Goal: Communication & Community: Answer question/provide support

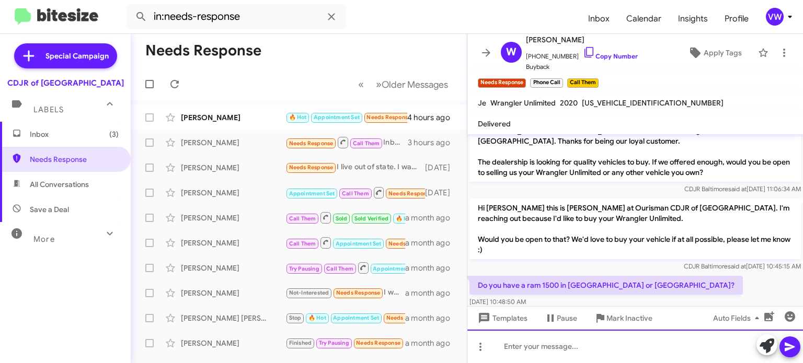
click at [568, 348] on div at bounding box center [635, 346] width 336 height 33
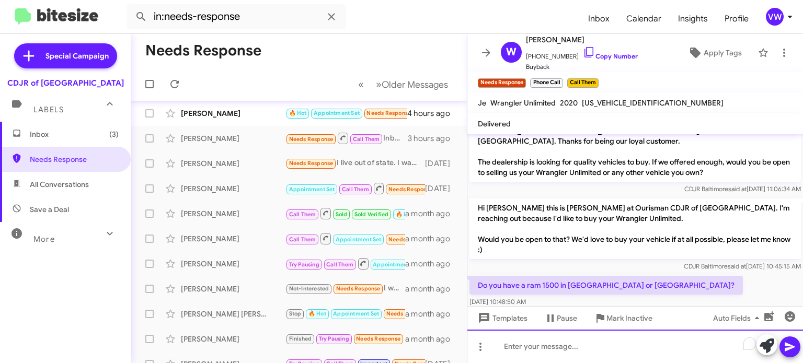
scroll to position [5, 0]
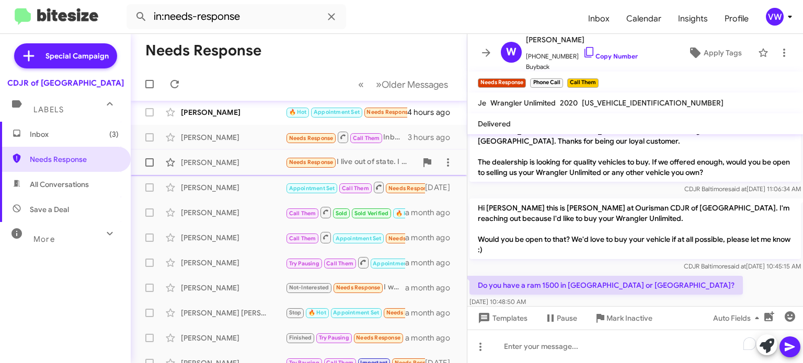
drag, startPoint x: 266, startPoint y: 118, endPoint x: 276, endPoint y: 138, distance: 21.7
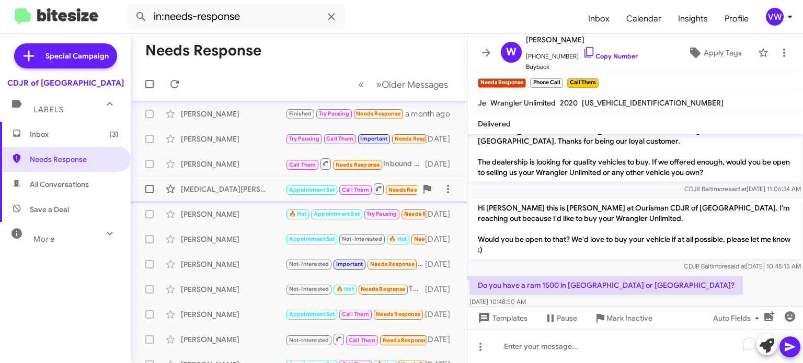
scroll to position [228, 0]
click at [384, 115] on span "Needs Response" at bounding box center [378, 115] width 44 height 7
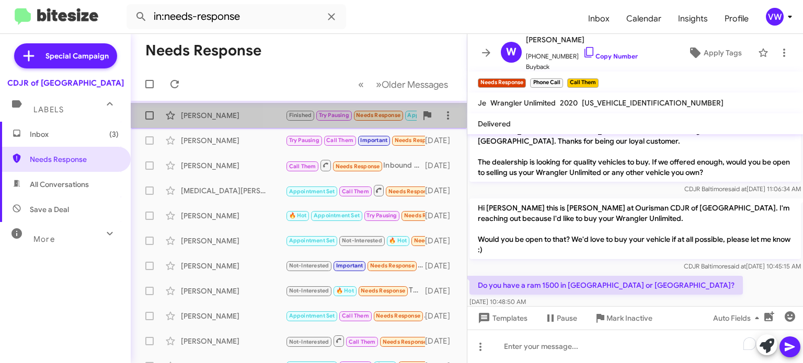
click at [396, 119] on span "Needs Response" at bounding box center [378, 115] width 44 height 7
click at [396, 115] on span "Needs Response" at bounding box center [378, 115] width 44 height 7
click at [395, 116] on span "Needs Response" at bounding box center [378, 115] width 44 height 7
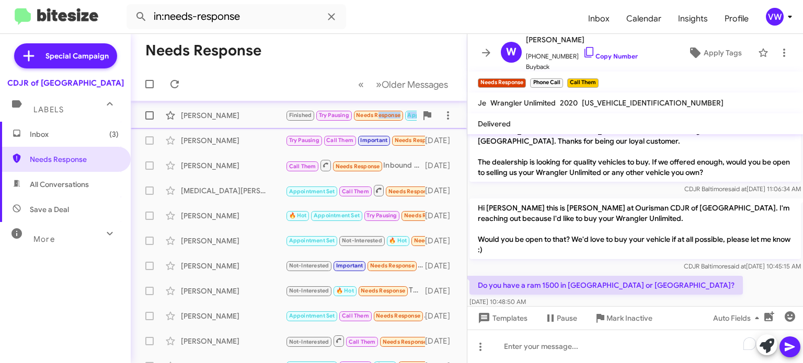
click at [393, 114] on span "Needs Response" at bounding box center [378, 115] width 44 height 7
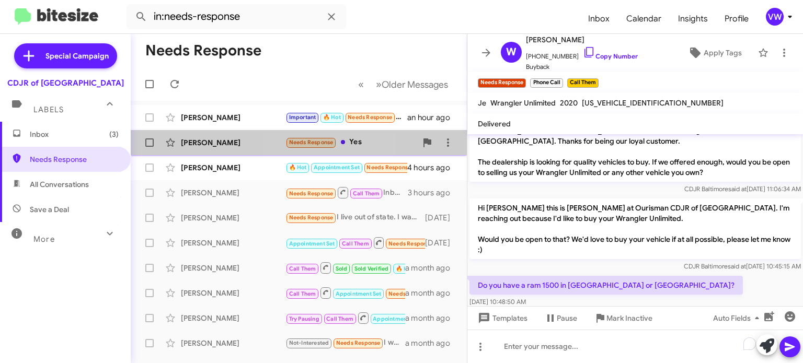
click at [304, 146] on span "Needs Response" at bounding box center [311, 142] width 51 height 12
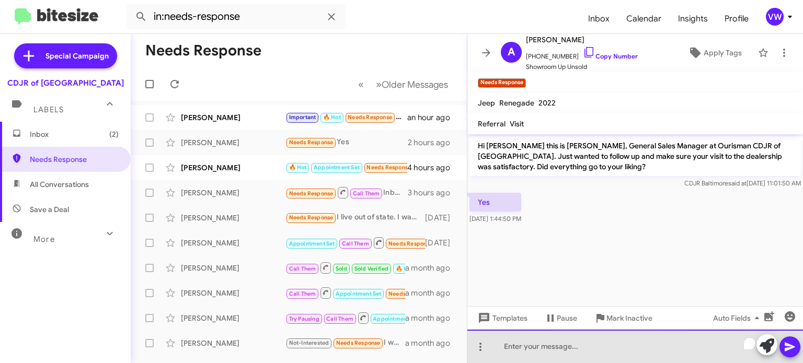
drag, startPoint x: 613, startPoint y: 356, endPoint x: 580, endPoint y: 338, distance: 37.7
click at [577, 338] on div "To enrich screen reader interactions, please activate Accessibility in Grammarl…" at bounding box center [635, 346] width 336 height 33
drag, startPoint x: 544, startPoint y: 346, endPoint x: 526, endPoint y: 336, distance: 21.1
click at [543, 346] on div "To enrich screen reader interactions, please activate Accessibility in Grammarl…" at bounding box center [635, 346] width 336 height 33
click at [523, 334] on div "To enrich screen reader interactions, please activate Accessibility in Grammarl…" at bounding box center [635, 346] width 336 height 33
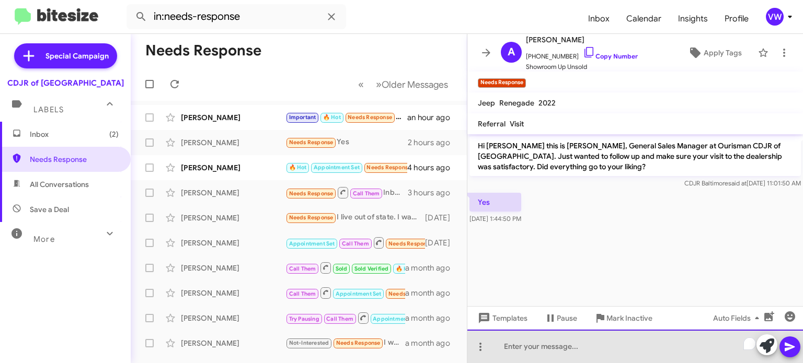
drag, startPoint x: 531, startPoint y: 347, endPoint x: 522, endPoint y: 344, distance: 9.4
click at [523, 344] on div "To enrich screen reader interactions, please activate Accessibility in Grammarl…" at bounding box center [635, 346] width 336 height 33
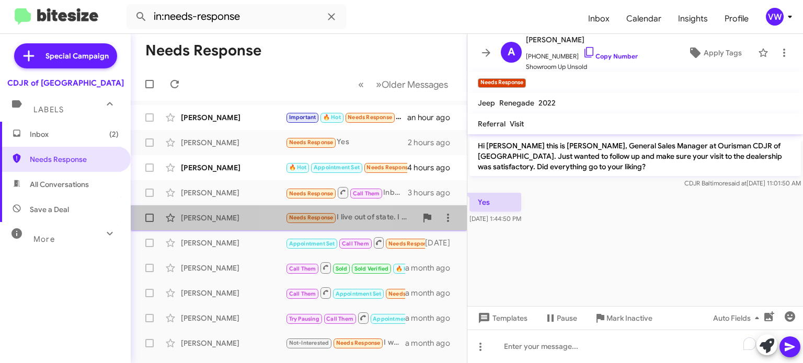
click at [298, 226] on div "[PERSON_NAME] Needs Response I live out of state. I was looking for a price quo…" at bounding box center [298, 218] width 319 height 21
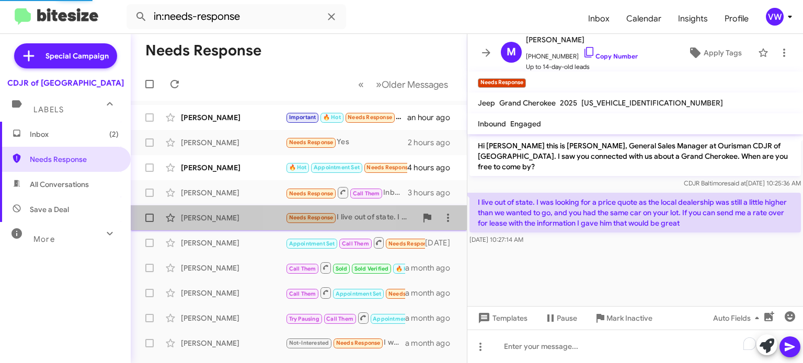
click at [300, 218] on span "Needs Response" at bounding box center [311, 217] width 44 height 7
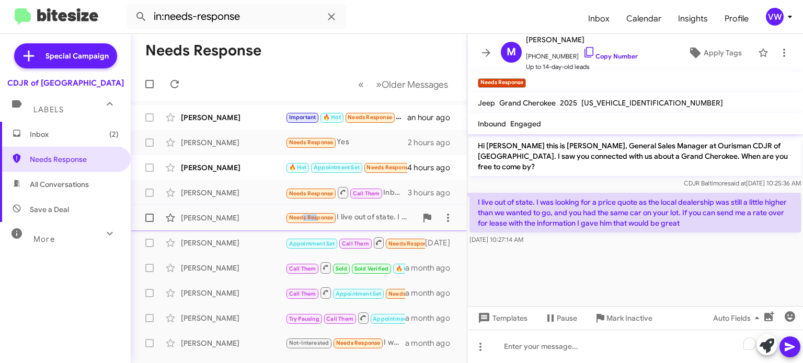
click at [299, 215] on span "Needs Response" at bounding box center [311, 217] width 44 height 7
click at [257, 221] on div "[PERSON_NAME]" at bounding box center [233, 218] width 105 height 10
drag, startPoint x: 515, startPoint y: 200, endPoint x: 527, endPoint y: 223, distance: 26.4
click at [526, 224] on div "I live out of state. I was looking for a price quote as the local dealership wa…" at bounding box center [636, 219] width 332 height 52
drag, startPoint x: 561, startPoint y: 228, endPoint x: 568, endPoint y: 245, distance: 18.3
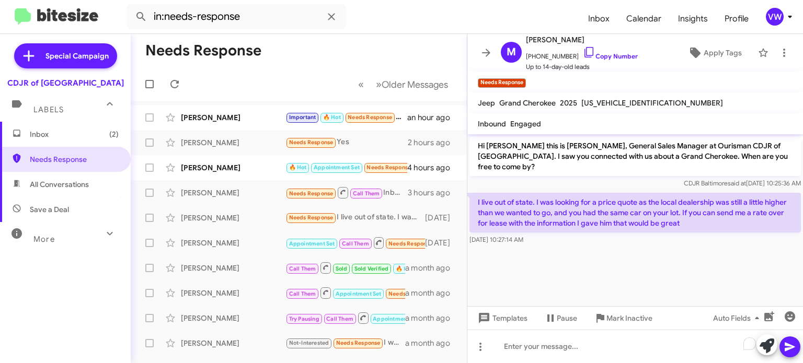
click at [565, 248] on cdk-virtual-scroll-viewport "Hi [PERSON_NAME] this is [PERSON_NAME], General Sales Manager at Ourisman CDJR …" at bounding box center [635, 220] width 336 height 172
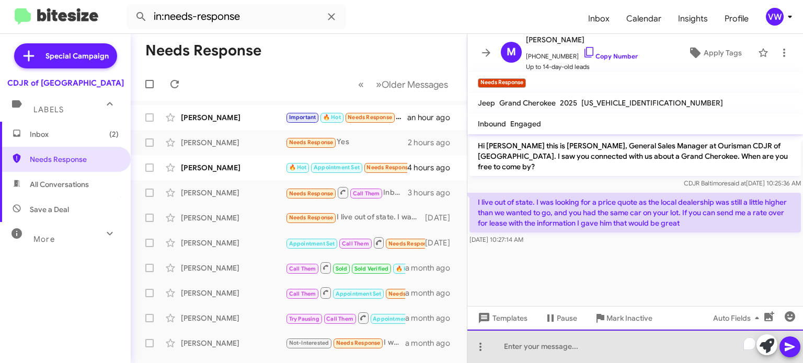
click at [516, 346] on div "To enrich screen reader interactions, please activate Accessibility in Grammarl…" at bounding box center [635, 346] width 336 height 33
drag, startPoint x: 506, startPoint y: 349, endPoint x: 262, endPoint y: 251, distance: 262.1
click at [262, 251] on div "Needs Response « Previous » Next Older Messages [PERSON_NAME] Important 🔥 Hot N…" at bounding box center [467, 198] width 672 height 329
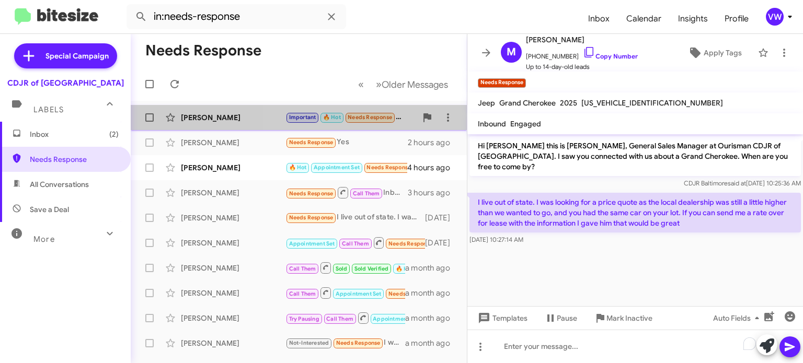
click at [374, 120] on span "Needs Response" at bounding box center [370, 117] width 44 height 7
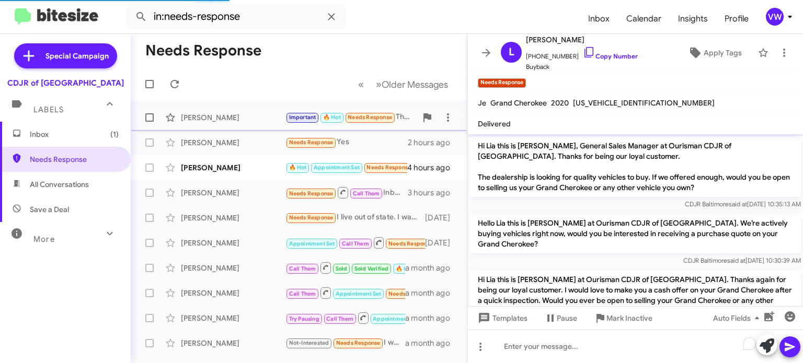
scroll to position [585, 0]
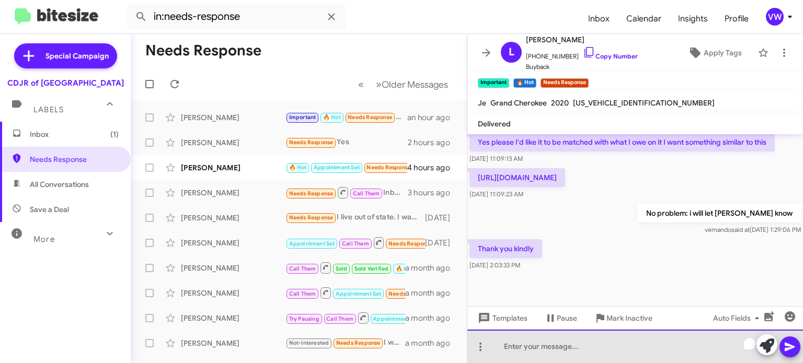
click at [567, 356] on div "To enrich screen reader interactions, please activate Accessibility in Grammarl…" at bounding box center [635, 346] width 336 height 33
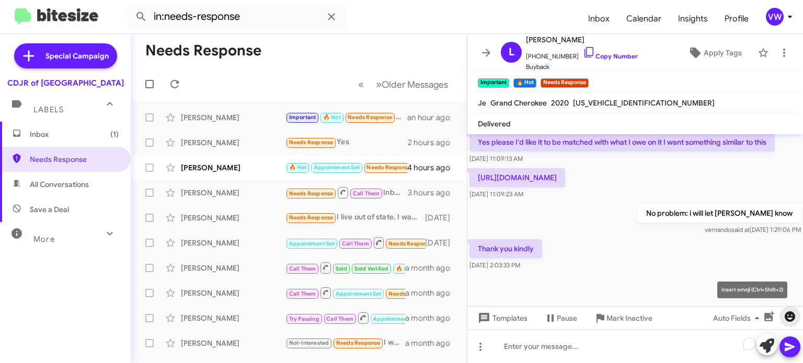
click at [793, 311] on icon "button" at bounding box center [790, 317] width 13 height 13
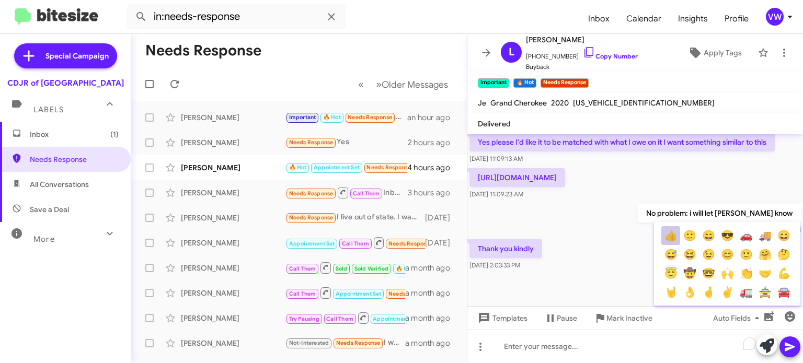
click at [661, 239] on button "👍" at bounding box center [670, 235] width 19 height 19
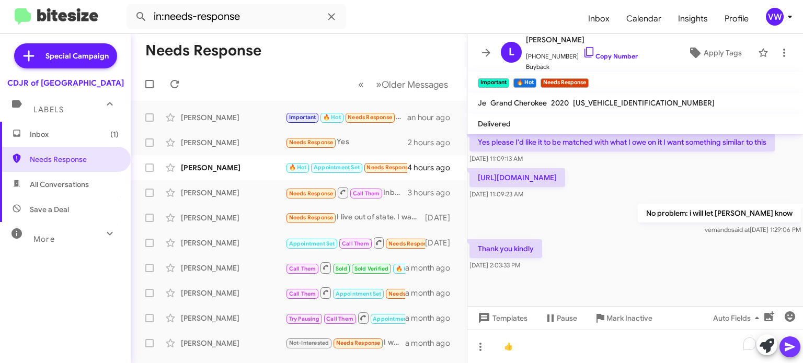
click at [796, 344] on button at bounding box center [790, 347] width 21 height 21
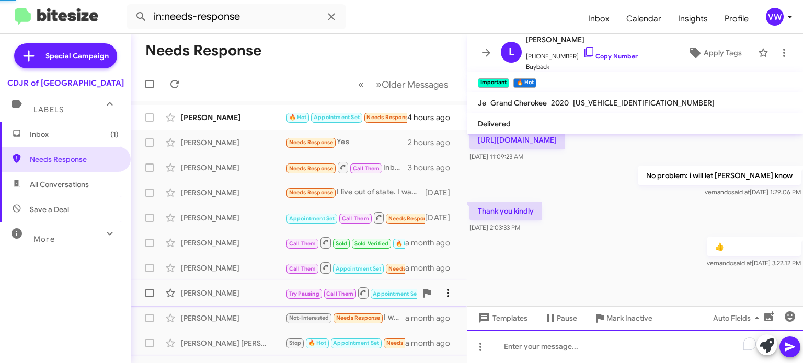
scroll to position [623, 0]
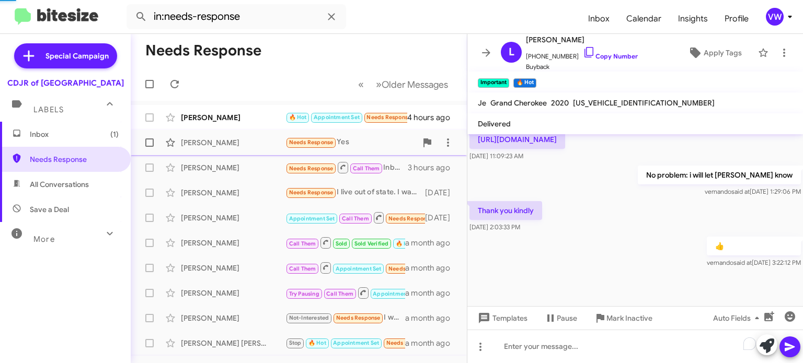
click at [309, 141] on span "Needs Response" at bounding box center [311, 142] width 44 height 7
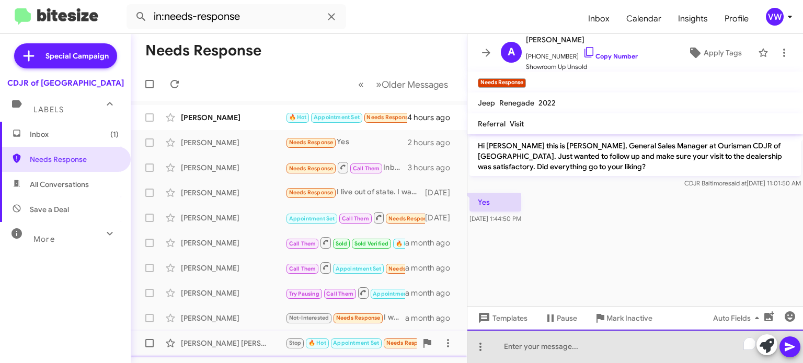
drag, startPoint x: 560, startPoint y: 352, endPoint x: 250, endPoint y: 293, distance: 314.5
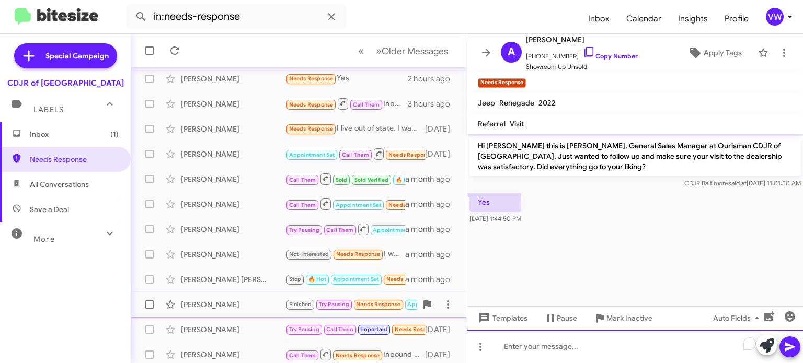
scroll to position [75, 0]
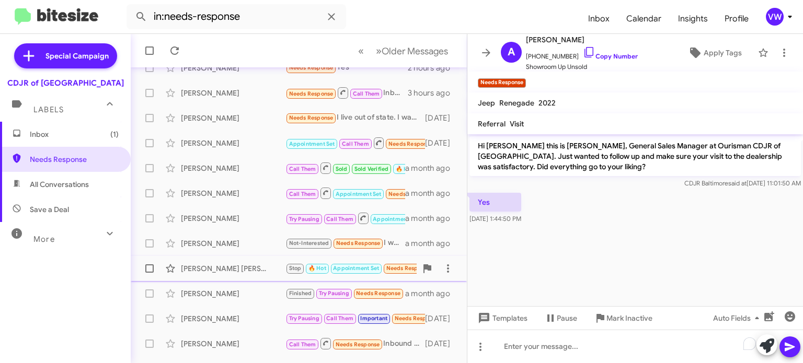
click at [214, 273] on div "[PERSON_NAME] [PERSON_NAME]" at bounding box center [233, 269] width 105 height 10
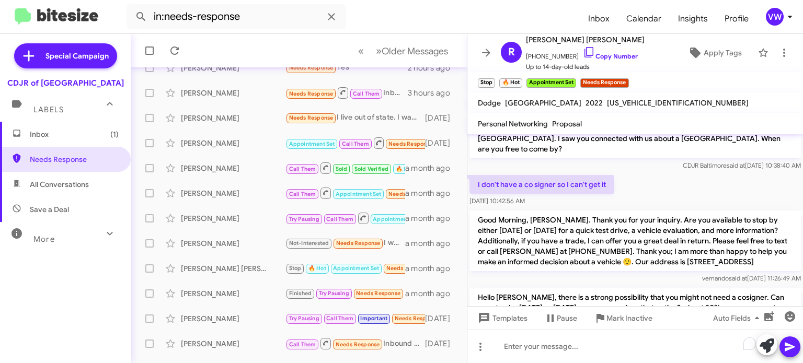
scroll to position [2, 0]
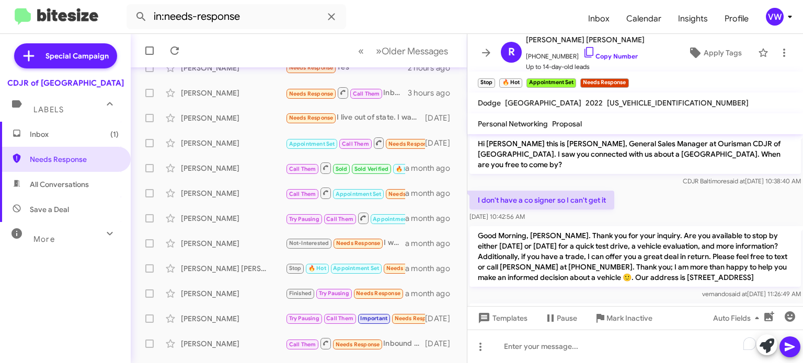
drag, startPoint x: 478, startPoint y: 225, endPoint x: 748, endPoint y: 268, distance: 273.7
click at [748, 268] on p "Good Morning, [PERSON_NAME]. Thank you for your inquiry. Are you available to s…" at bounding box center [636, 256] width 332 height 61
copy p "Good Morning, [PERSON_NAME]. Thank you for your inquiry. Are you available to s…"
click at [516, 247] on p "Good Morning, [PERSON_NAME]. Thank you for your inquiry. Are you available to s…" at bounding box center [636, 256] width 332 height 61
click at [599, 252] on p "Good Morning, [PERSON_NAME]. Thank you for your inquiry. Are you available to s…" at bounding box center [636, 256] width 332 height 61
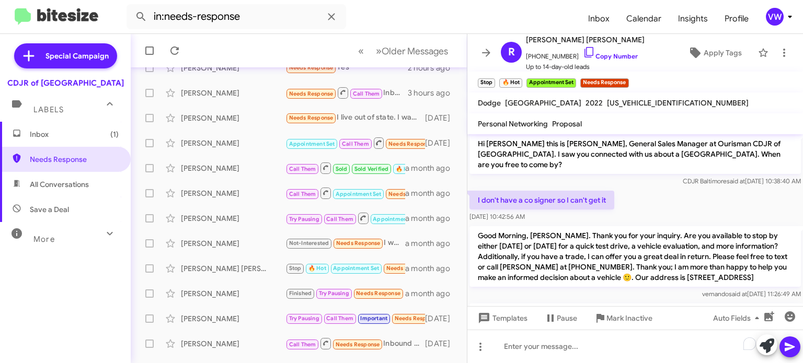
copy p "Good Morning, [PERSON_NAME]. Thank you for your inquiry. Are you available to s…"
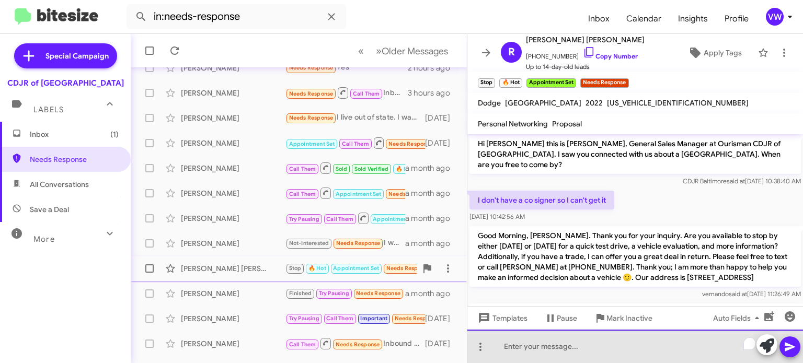
drag, startPoint x: 496, startPoint y: 349, endPoint x: 247, endPoint y: 265, distance: 262.3
click at [247, 265] on div "Needs Response « Previous » Next Older Messages [PERSON_NAME] 🔥 Hot Appointment…" at bounding box center [467, 198] width 672 height 329
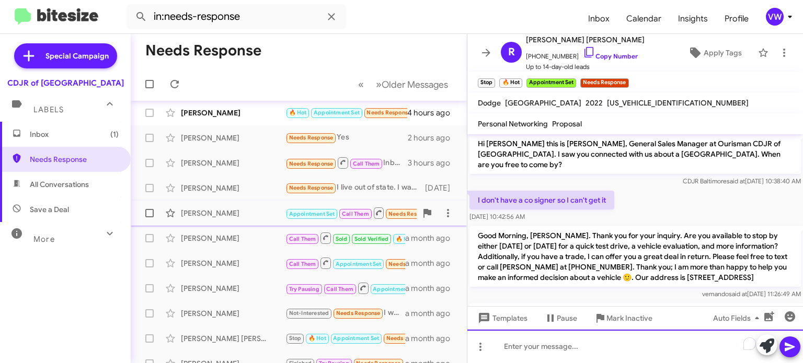
scroll to position [0, 0]
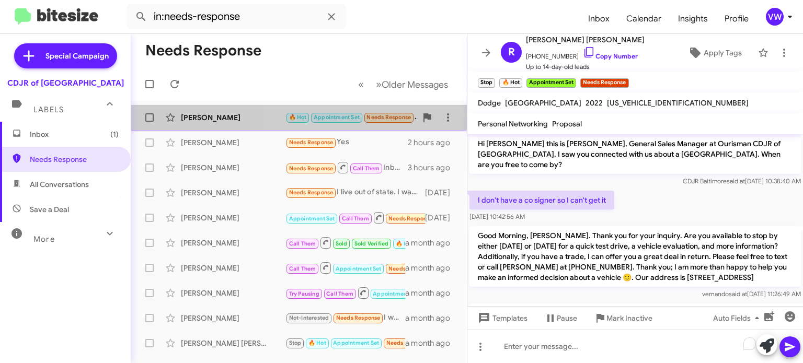
click at [379, 120] on span "Needs Response" at bounding box center [389, 117] width 44 height 7
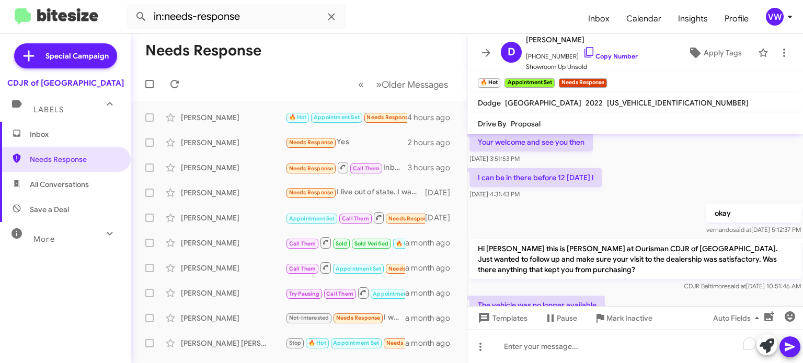
scroll to position [187, 0]
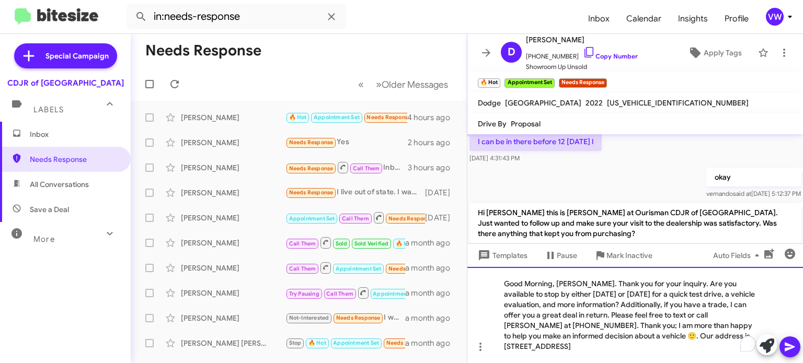
click at [580, 283] on div "Good Morning, [PERSON_NAME]. Thank you for your inquiry. Are you available to s…" at bounding box center [635, 315] width 336 height 96
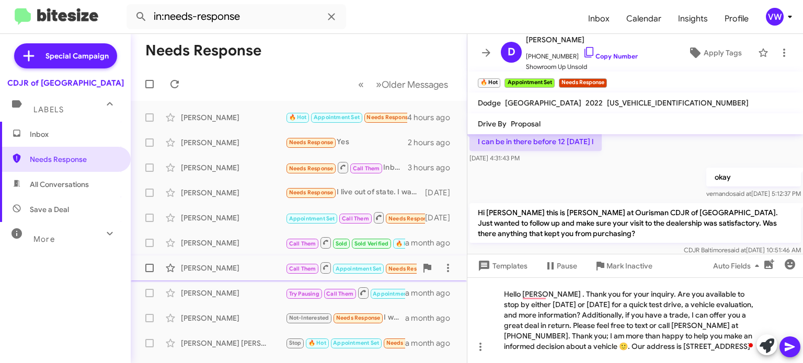
click at [366, 262] on span "Call Them Appointment Set Needs Response" at bounding box center [361, 267] width 151 height 13
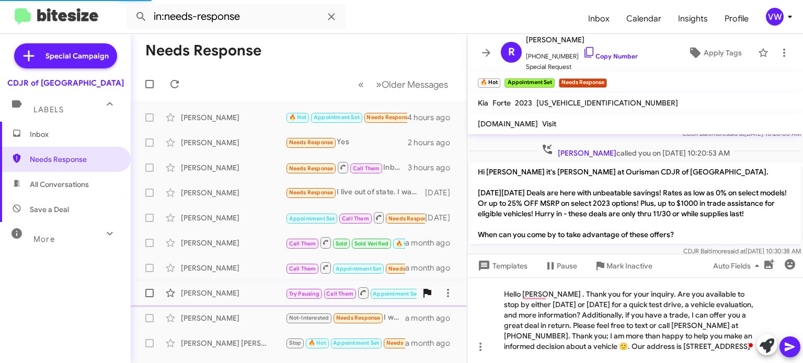
scroll to position [738, 0]
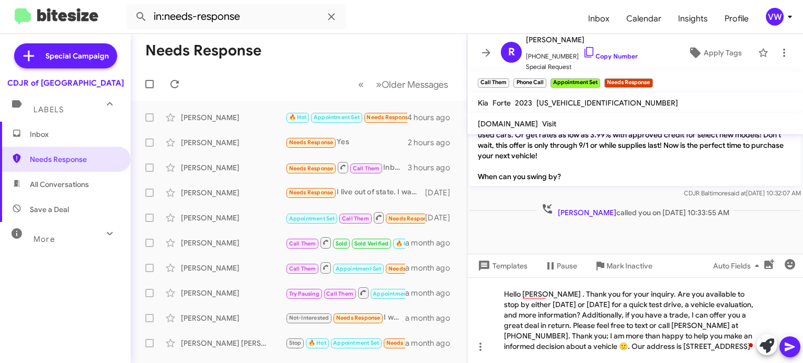
drag, startPoint x: 316, startPoint y: 83, endPoint x: 314, endPoint y: 88, distance: 5.6
click at [312, 88] on mat-toolbar-row "« Previous » Next Older Messages" at bounding box center [299, 83] width 336 height 33
drag, startPoint x: 310, startPoint y: 94, endPoint x: 317, endPoint y: 116, distance: 23.1
click at [310, 96] on mat-toolbar-row "« Previous » Next Older Messages" at bounding box center [299, 83] width 336 height 33
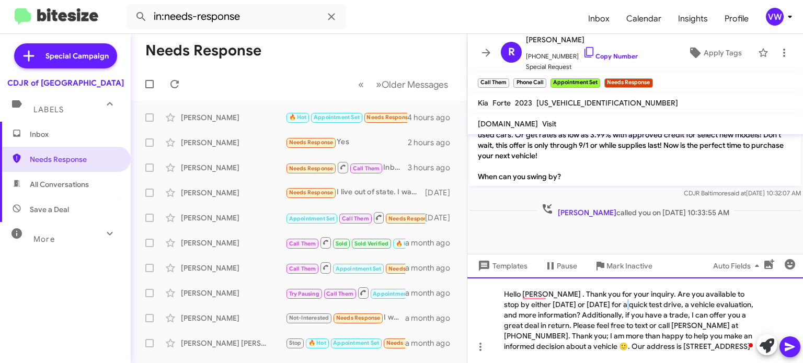
click at [611, 304] on div "Hello [PERSON_NAME] . Thank you for your inquiry. Are you available to stop by …" at bounding box center [635, 321] width 336 height 86
click at [590, 303] on div "Hello [PERSON_NAME] . Thank you for your inquiry. Are you available to stop by …" at bounding box center [635, 321] width 336 height 86
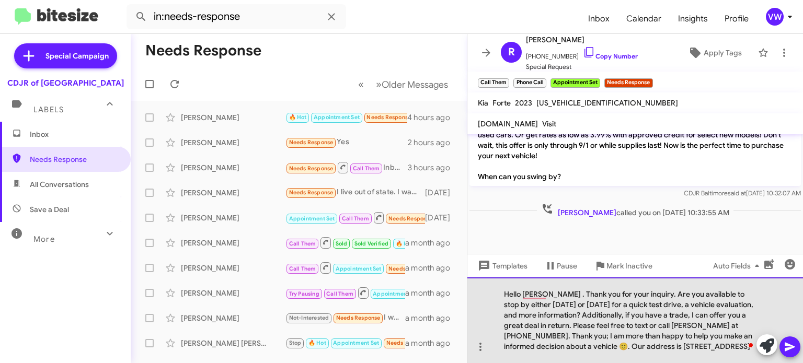
drag, startPoint x: 505, startPoint y: 295, endPoint x: 719, endPoint y: 337, distance: 218.5
click at [717, 341] on div "Hello [PERSON_NAME] . Thank you for your inquiry. Are you available to stop by …" at bounding box center [635, 321] width 336 height 86
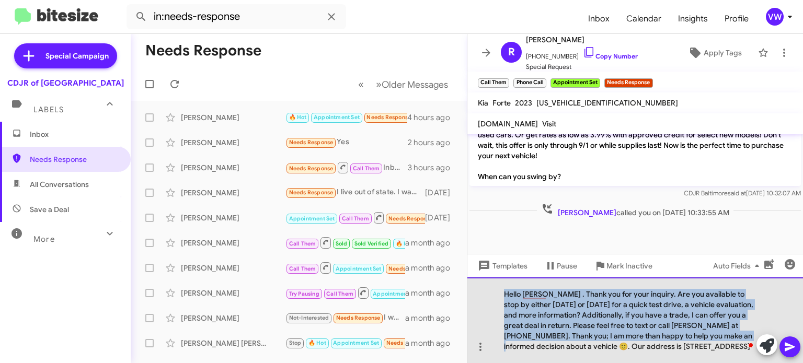
drag, startPoint x: 673, startPoint y: 322, endPoint x: 666, endPoint y: 318, distance: 8.4
drag, startPoint x: 666, startPoint y: 316, endPoint x: 247, endPoint y: 219, distance: 430.1
click at [246, 222] on div "Needs Response « Previous » Next Older Messages [PERSON_NAME] 🔥 Hot Appointment…" at bounding box center [467, 198] width 672 height 329
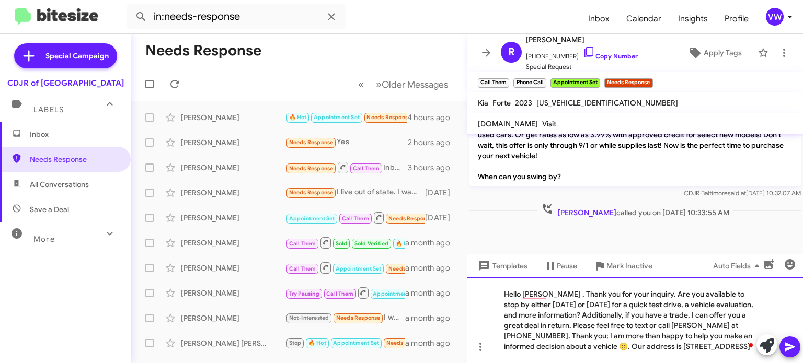
scroll to position [686, 0]
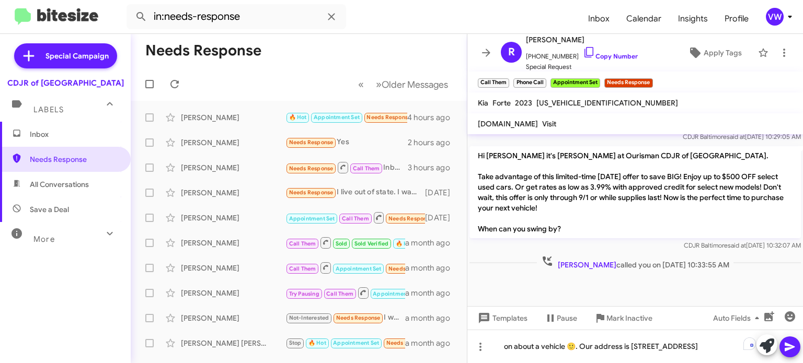
click at [487, 295] on div at bounding box center [635, 289] width 336 height 34
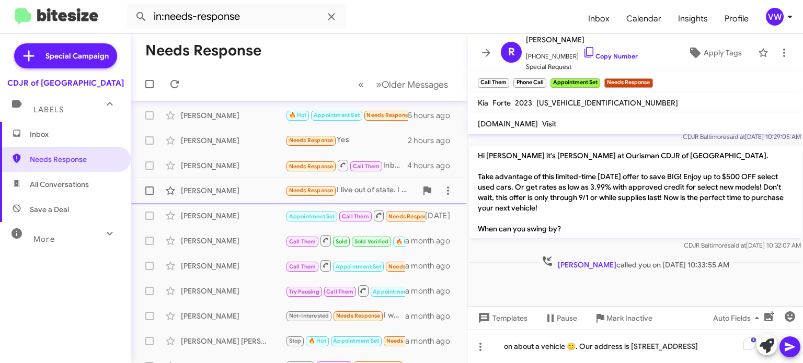
scroll to position [0, 0]
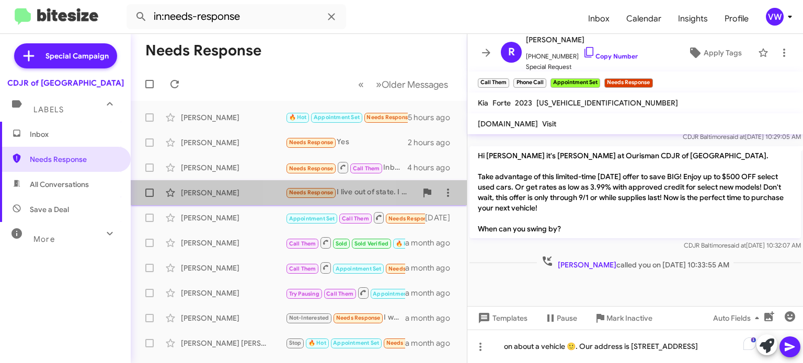
click at [307, 190] on small "Needs Response" at bounding box center [311, 193] width 49 height 10
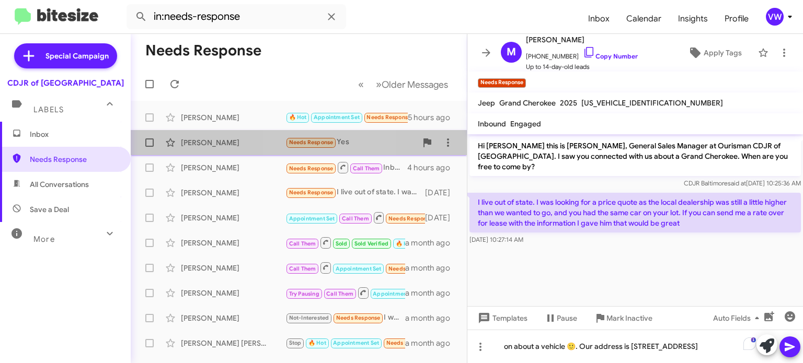
click at [311, 145] on span "Needs Response" at bounding box center [311, 142] width 44 height 7
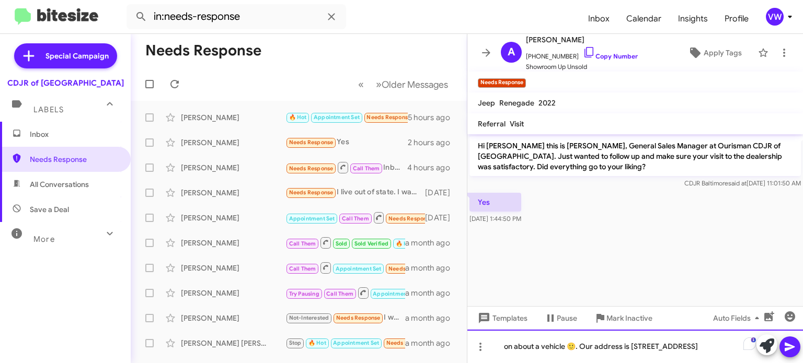
click at [740, 344] on div "on about a vehicle 🙂. Our address is [STREET_ADDRESS]" at bounding box center [635, 346] width 336 height 33
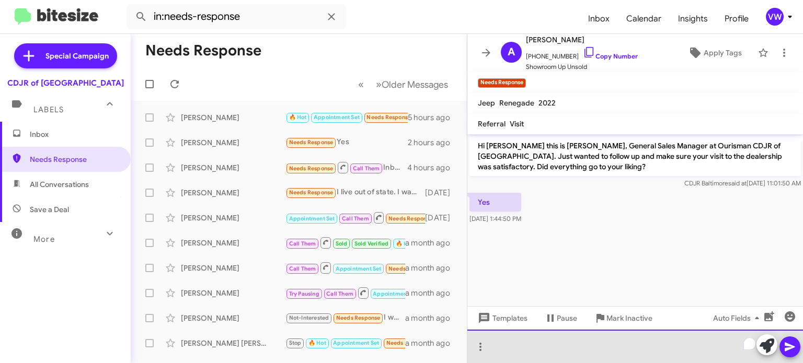
click at [508, 349] on div "To enrich screen reader interactions, please activate Accessibility in Grammarl…" at bounding box center [635, 346] width 336 height 33
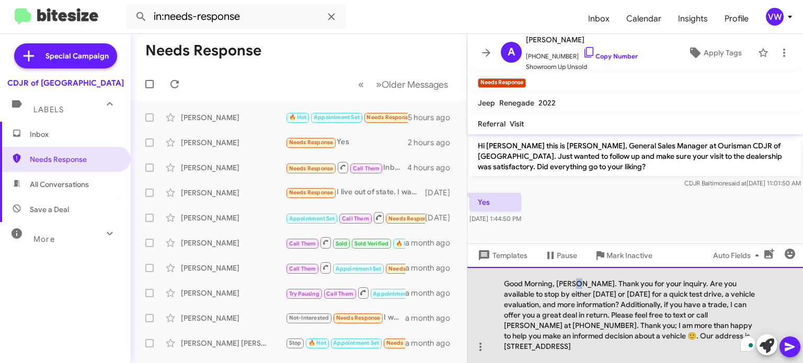
click at [579, 286] on div "Good Morning, [PERSON_NAME]. Thank you for your inquiry. Are you available to s…" at bounding box center [635, 315] width 336 height 96
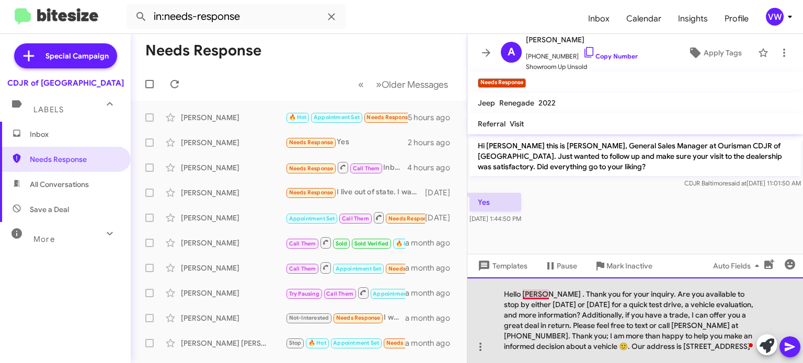
click at [537, 295] on div "Hello [PERSON_NAME] . Thank you for your inquiry. Are you available to stop by …" at bounding box center [635, 321] width 336 height 86
click at [548, 295] on div "Hello [PERSON_NAME] . Thank you for your inquiry. Are you available to stop by …" at bounding box center [635, 321] width 336 height 86
click at [538, 299] on div "Hello [PERSON_NAME] . Thank you for your inquiry. Are you available to stop by …" at bounding box center [635, 321] width 336 height 86
click at [543, 294] on div "Hello [PERSON_NAME] . Thank you for your inquiry. Are you available to stop by …" at bounding box center [635, 321] width 336 height 86
click at [539, 296] on div "Hello [PERSON_NAME] . Thank you for your inquiry. Are you available to stop by …" at bounding box center [635, 321] width 336 height 86
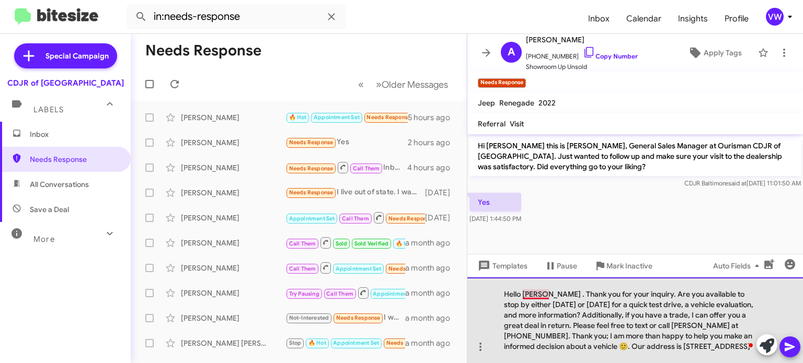
click at [533, 302] on div "Hello [PERSON_NAME] . Thank you for your inquiry. Are you available to stop by …" at bounding box center [635, 321] width 336 height 86
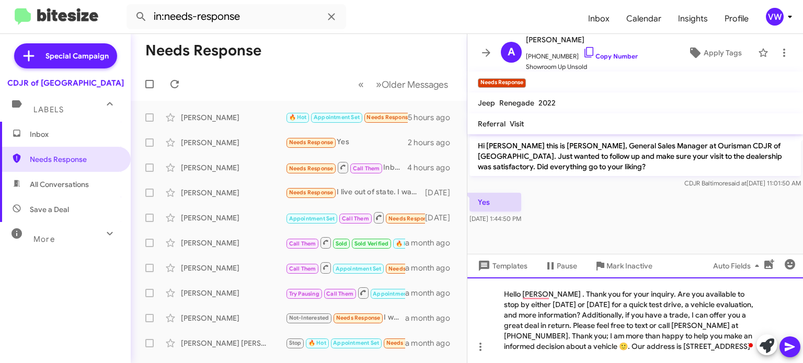
click at [492, 303] on div "Hello [PERSON_NAME] . Thank you for your inquiry. Are you available to stop by …" at bounding box center [635, 321] width 336 height 86
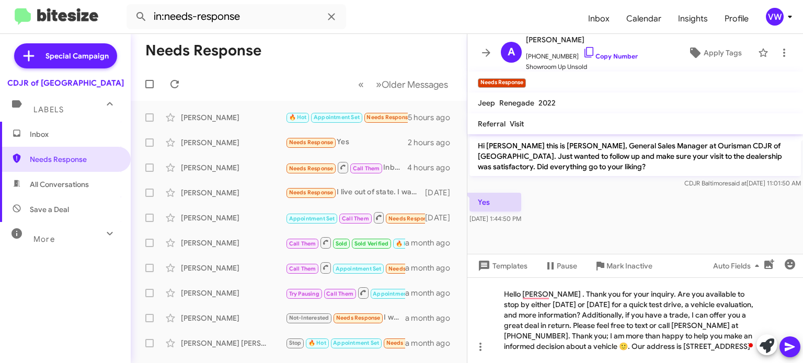
click at [594, 229] on div at bounding box center [635, 228] width 336 height 5
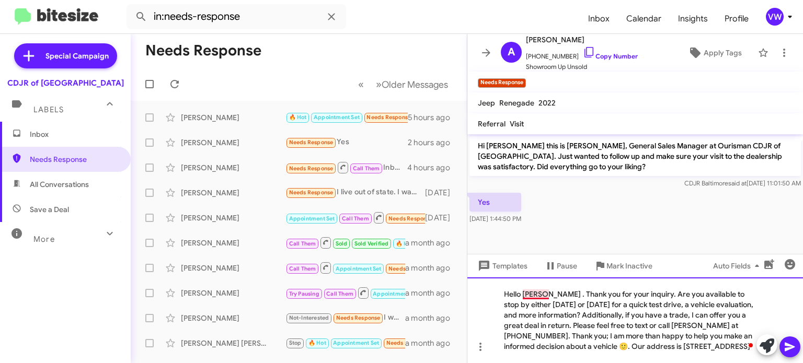
click at [536, 289] on div "Hello [PERSON_NAME] . Thank you for your inquiry. Are you available to stop by …" at bounding box center [635, 321] width 336 height 86
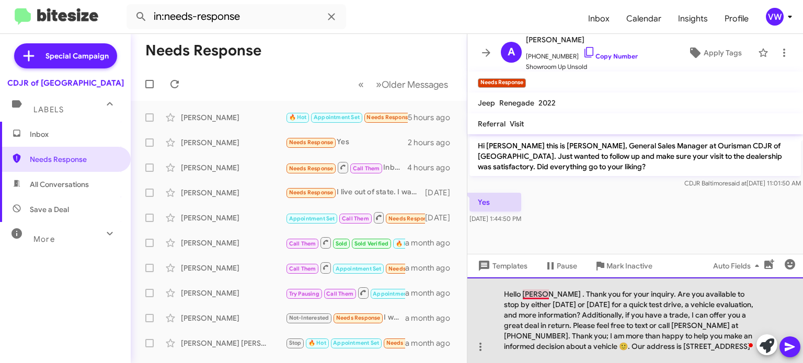
click at [540, 292] on div "Hello [PERSON_NAME] . Thank you for your inquiry. Are you available to stop by …" at bounding box center [635, 321] width 336 height 86
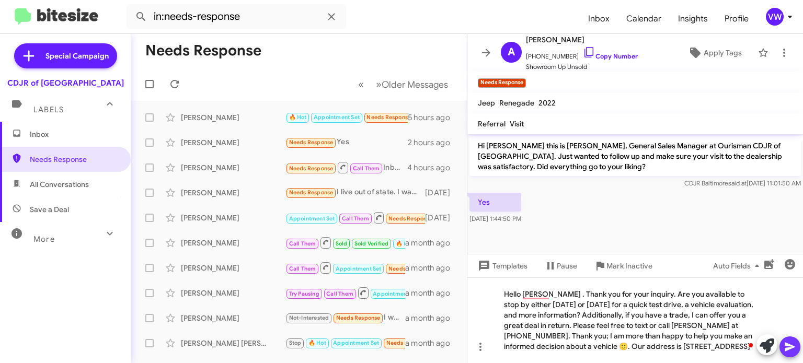
click at [790, 346] on icon at bounding box center [790, 347] width 10 height 9
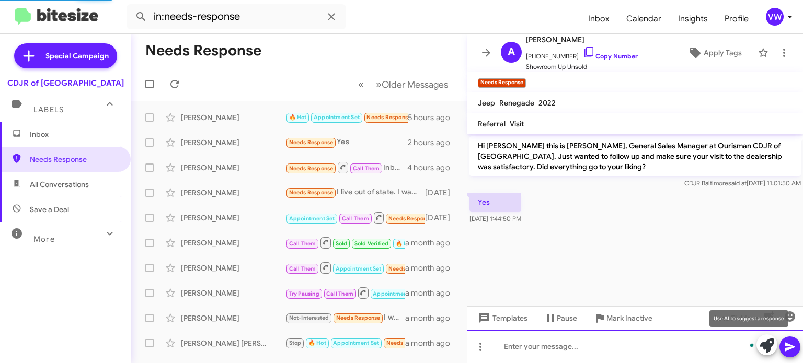
scroll to position [5, 0]
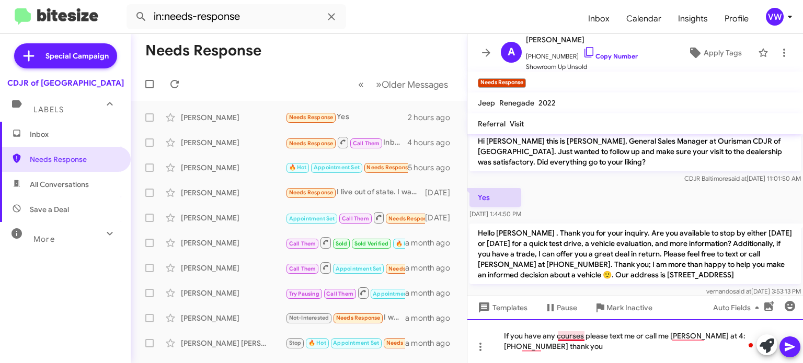
click at [580, 334] on div "If you have any courses please text me or call me [PERSON_NAME] at 4:[PHONE_NUM…" at bounding box center [635, 341] width 336 height 44
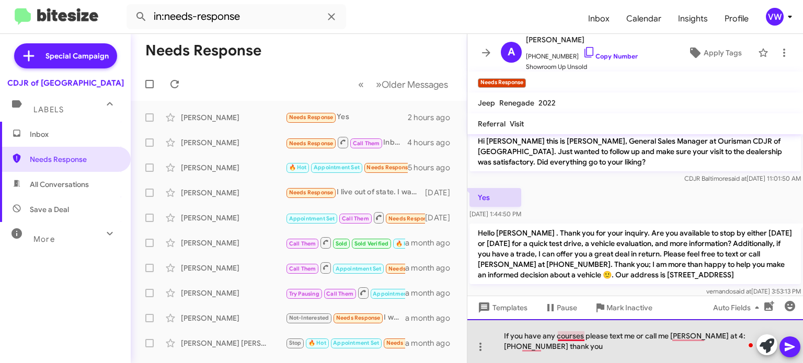
click at [584, 336] on div "If you have any courses please text me or call me [PERSON_NAME] at 4:[PHONE_NUM…" at bounding box center [635, 341] width 336 height 44
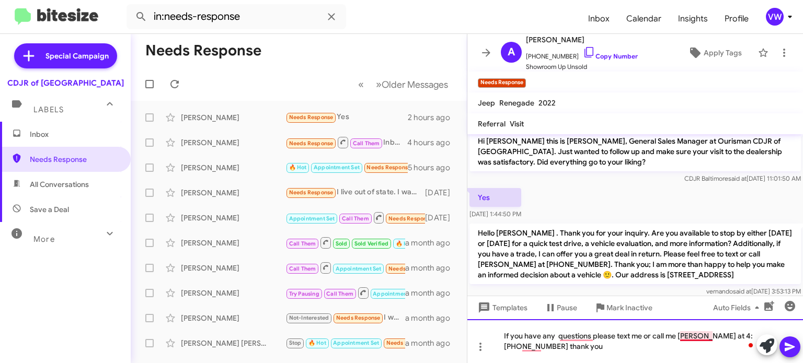
click at [692, 333] on div "If you have any questions please text me or call me [PERSON_NAME] at 4:[PHONE_N…" at bounding box center [635, 341] width 336 height 44
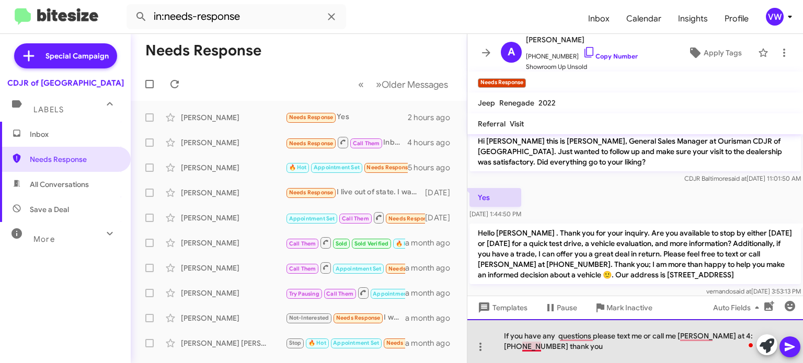
click at [532, 349] on div "If you have any questions please text me or call me [PERSON_NAME] at 4:[PHONE_N…" at bounding box center [635, 341] width 336 height 44
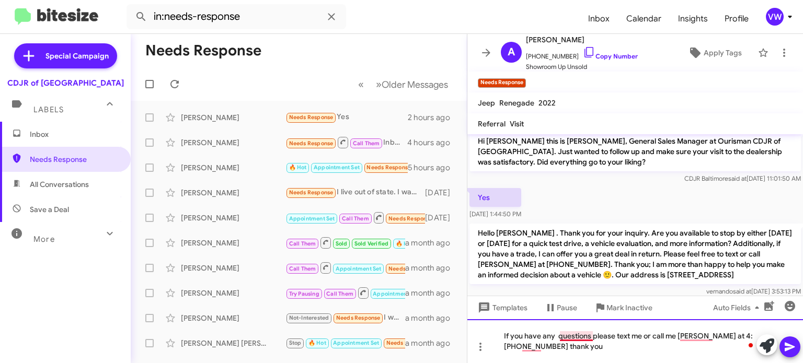
click at [588, 336] on div "If you have any questions please text me or call me [PERSON_NAME] at 4:[PHONE_N…" at bounding box center [635, 341] width 336 height 44
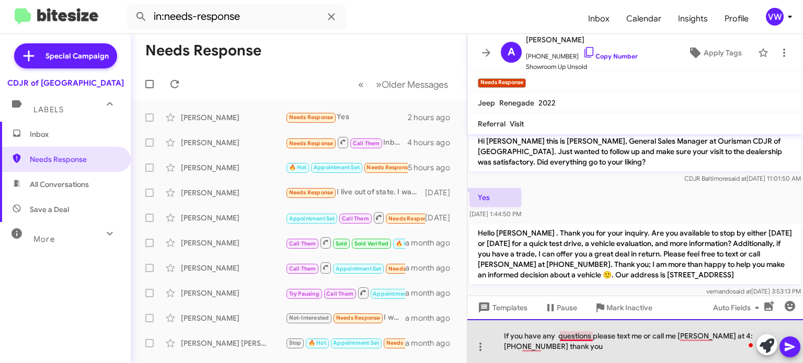
click at [588, 336] on div "If you have any questions please text me or call me [PERSON_NAME] at 4:[PHONE_N…" at bounding box center [635, 341] width 336 height 44
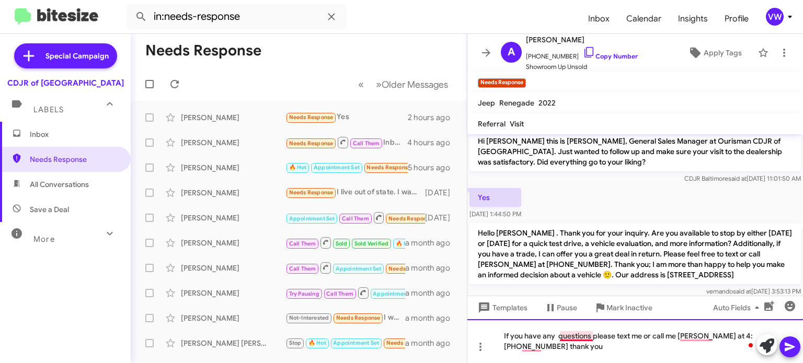
click at [595, 336] on div "If you have any questions please text me or call me [PERSON_NAME] at 4:[PHONE_N…" at bounding box center [635, 341] width 336 height 44
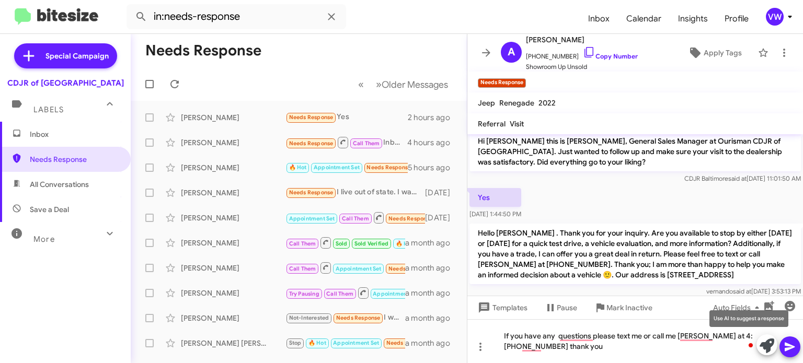
drag, startPoint x: 767, startPoint y: 353, endPoint x: 763, endPoint y: 349, distance: 5.7
click at [766, 352] on icon at bounding box center [767, 346] width 15 height 15
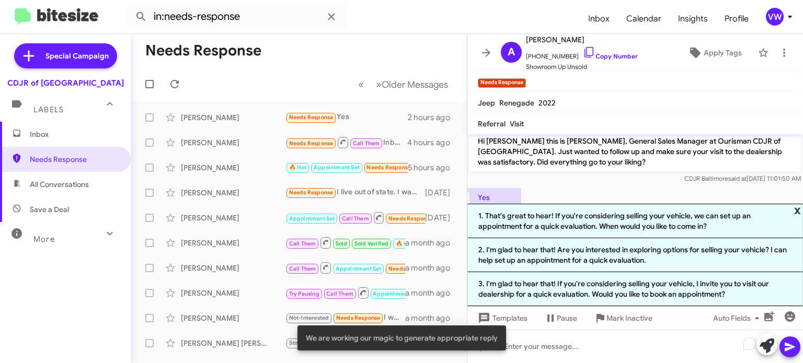
click at [795, 211] on span "x" at bounding box center [797, 210] width 7 height 13
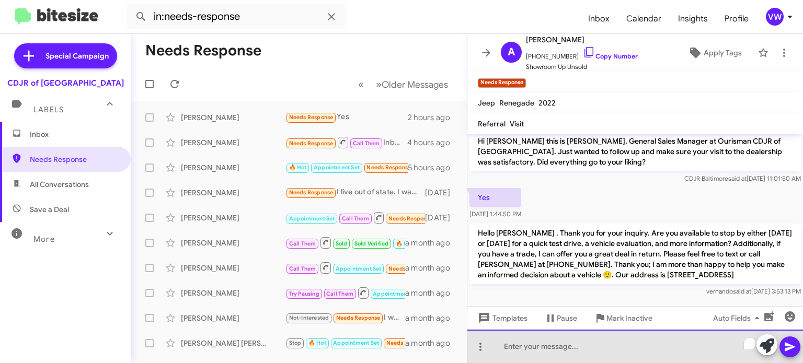
click at [542, 340] on div "To enrich screen reader interactions, please activate Accessibility in Grammarl…" at bounding box center [635, 346] width 336 height 33
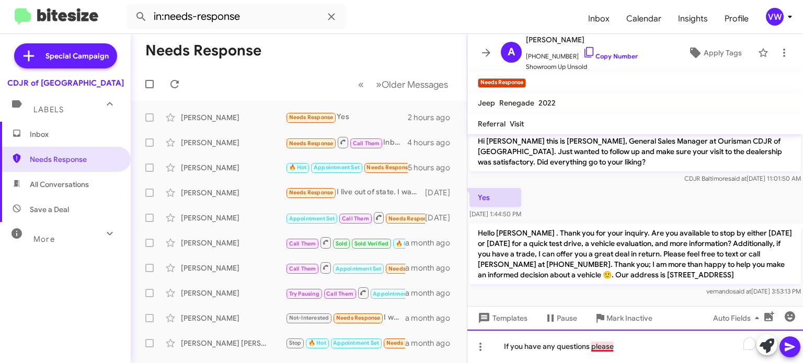
click at [604, 343] on div "If you have any questions please" at bounding box center [635, 346] width 336 height 33
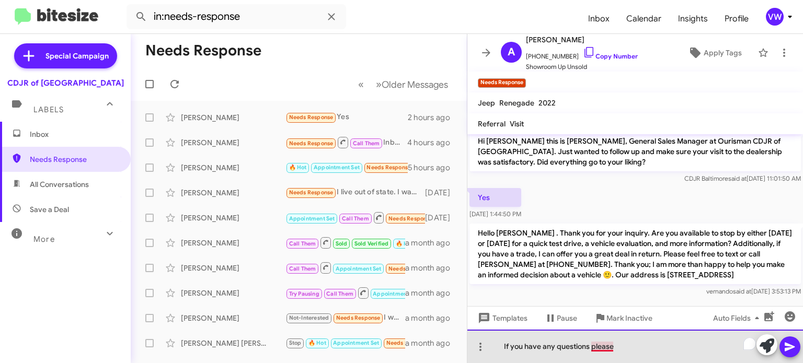
click at [605, 341] on div "If you have any questions please" at bounding box center [635, 346] width 336 height 33
click at [638, 350] on div "If you have any questions please" at bounding box center [635, 346] width 336 height 33
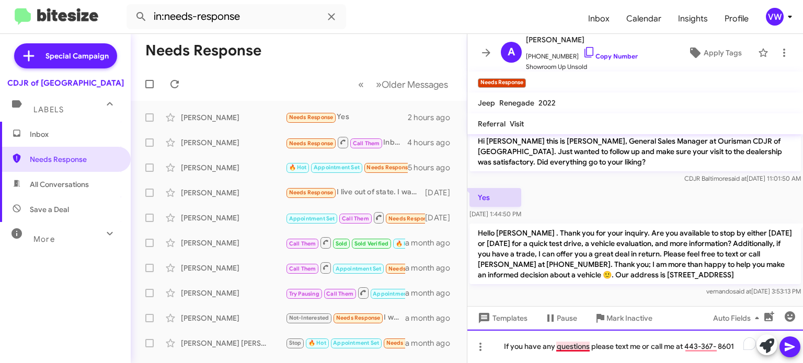
click at [572, 346] on div "If you have any questions please text me or call me at 443-367- 8601" at bounding box center [635, 346] width 336 height 33
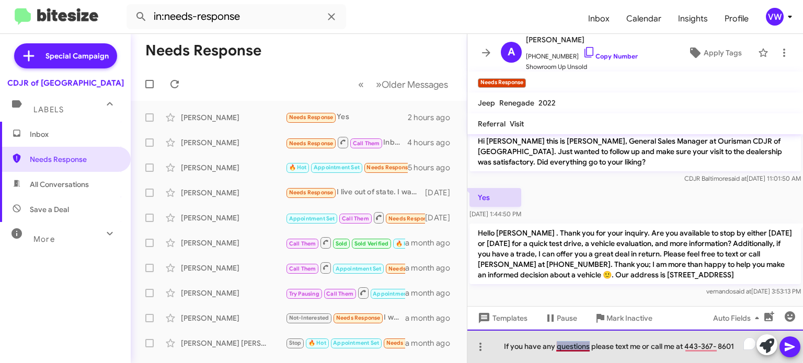
click at [572, 346] on div "If you have any questions please text me or call me at 443-367- 8601" at bounding box center [635, 346] width 336 height 33
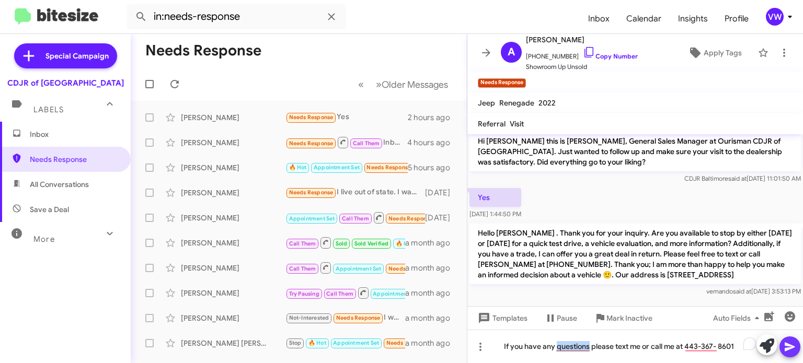
click at [787, 346] on icon at bounding box center [790, 347] width 10 height 9
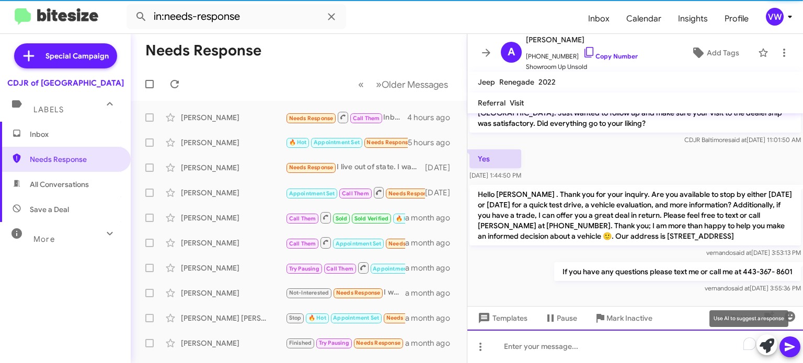
scroll to position [22, 0]
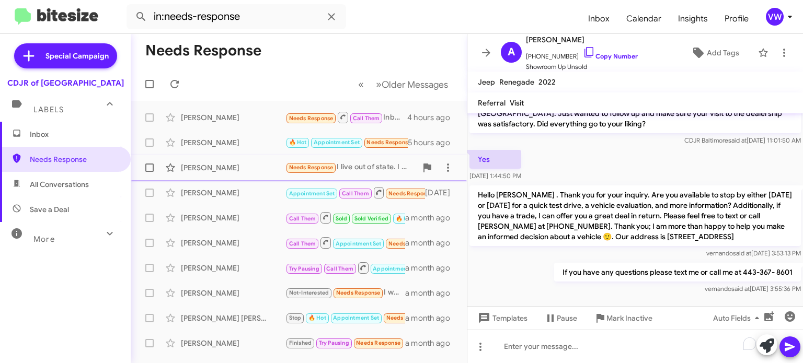
click at [312, 168] on small "Needs Response" at bounding box center [311, 168] width 49 height 10
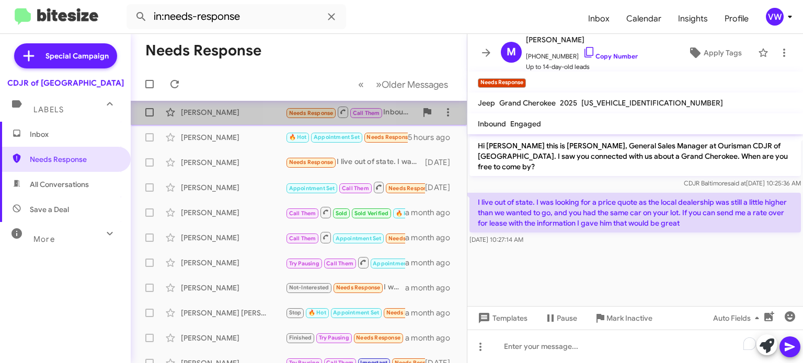
click at [327, 112] on span "Needs Response" at bounding box center [311, 113] width 44 height 7
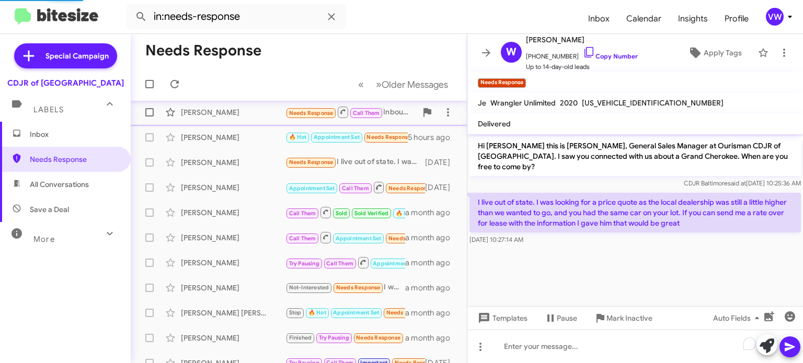
scroll to position [48, 0]
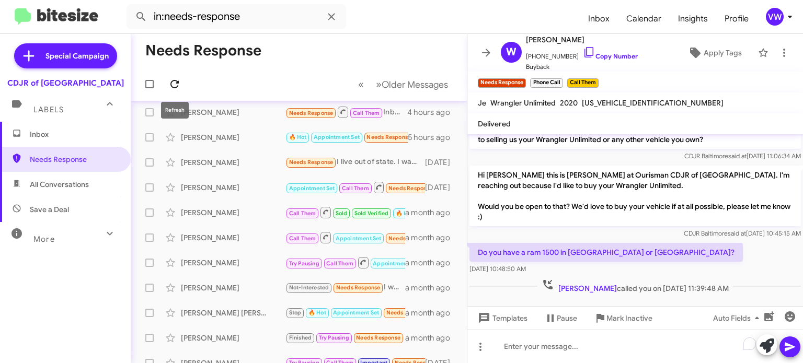
click at [176, 86] on icon at bounding box center [174, 84] width 13 height 13
click at [177, 85] on icon at bounding box center [174, 84] width 8 height 8
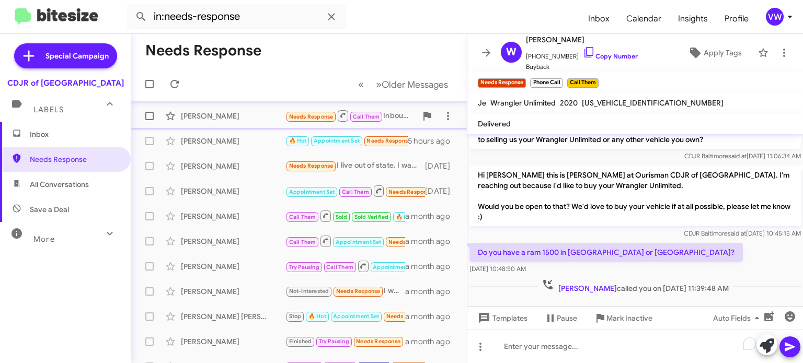
scroll to position [0, 0]
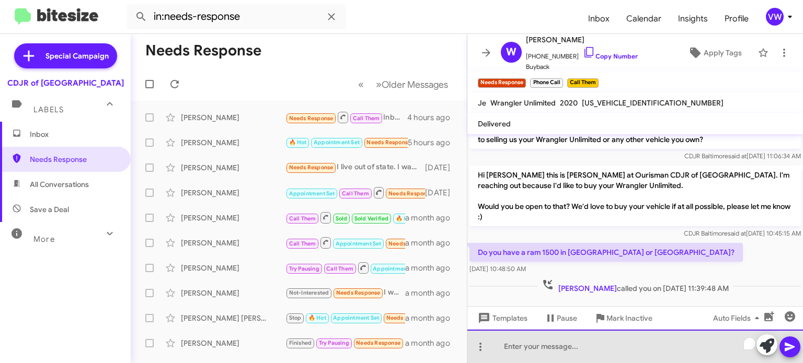
click at [577, 341] on div "To enrich screen reader interactions, please activate Accessibility in Grammarl…" at bounding box center [635, 346] width 336 height 33
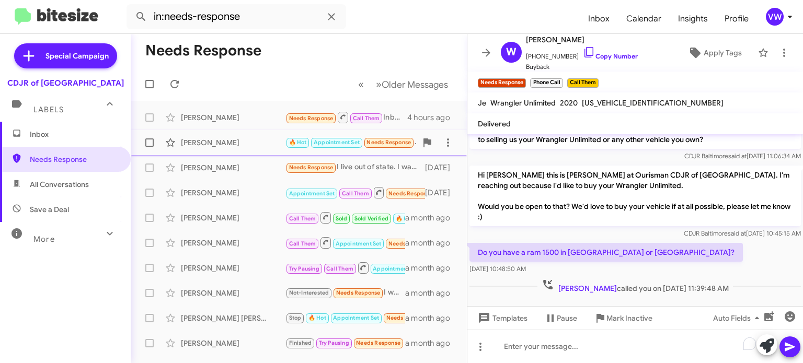
click at [459, 130] on span "[PERSON_NAME] 🔥 Hot Appointment Set Needs Response The vehicle was no longer av…" at bounding box center [299, 142] width 336 height 25
click at [326, 119] on span "Needs Response" at bounding box center [311, 118] width 44 height 7
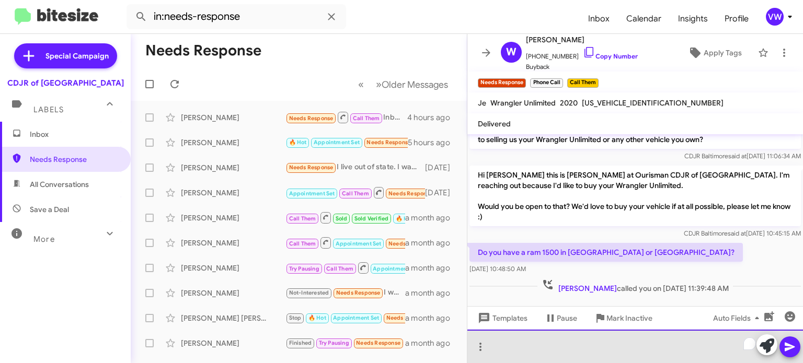
click at [535, 348] on div "To enrich screen reader interactions, please activate Accessibility in Grammarl…" at bounding box center [635, 346] width 336 height 33
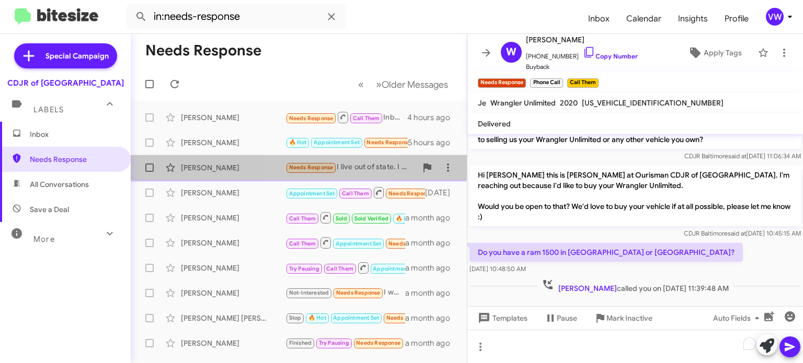
click at [320, 169] on span "Needs Response" at bounding box center [311, 167] width 44 height 7
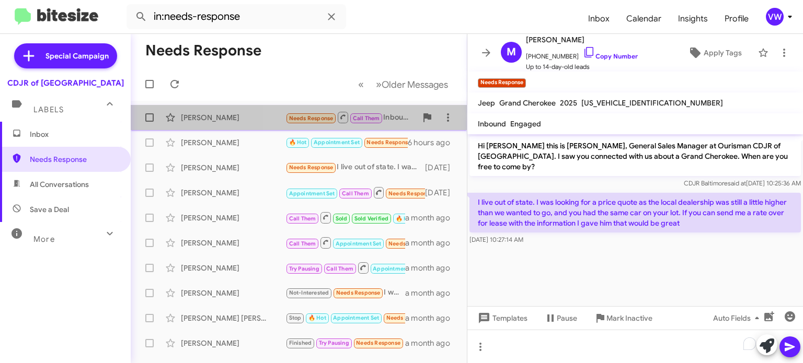
click at [337, 110] on div "[PERSON_NAME] Needs Response Call Them Inbound Call 4 hours ago" at bounding box center [298, 117] width 319 height 21
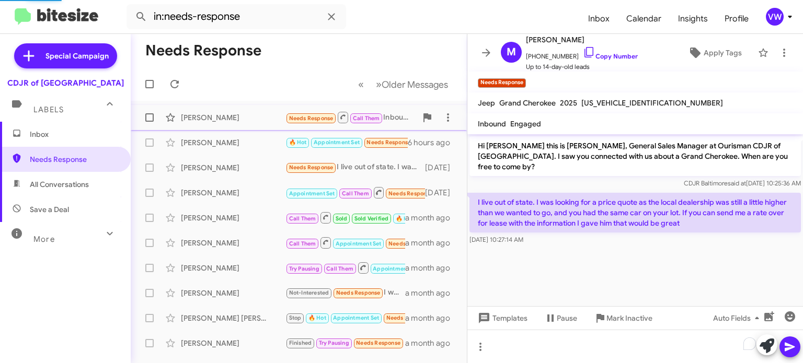
click at [333, 119] on span "Needs Response" at bounding box center [311, 118] width 44 height 7
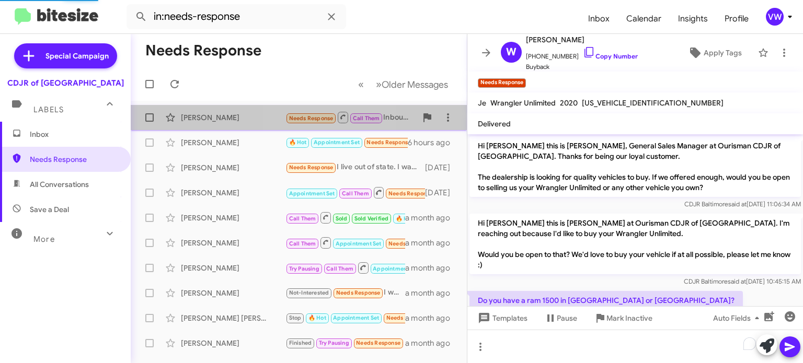
scroll to position [48, 0]
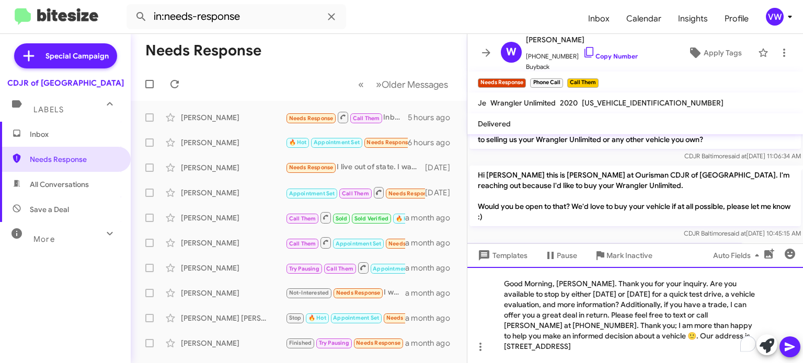
click at [581, 282] on div "Good Morning, [PERSON_NAME]. Thank you for your inquiry. Are you available to s…" at bounding box center [635, 315] width 336 height 96
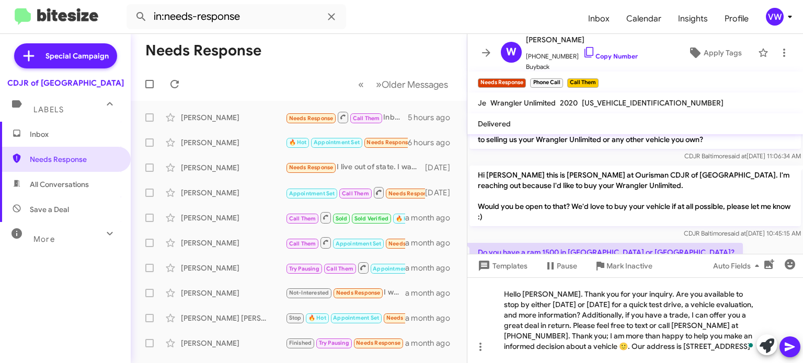
click at [790, 342] on icon at bounding box center [790, 347] width 13 height 13
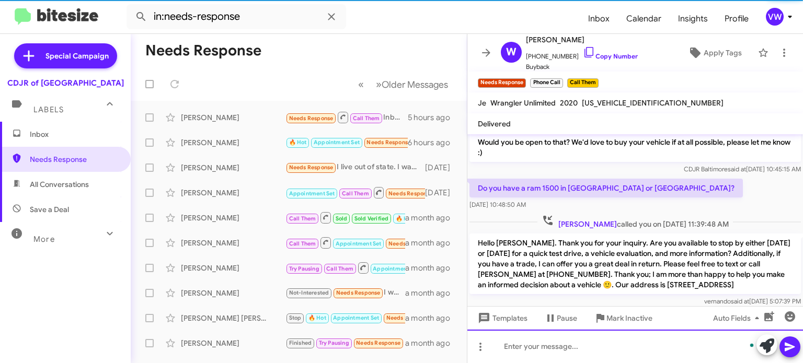
scroll to position [128, 0]
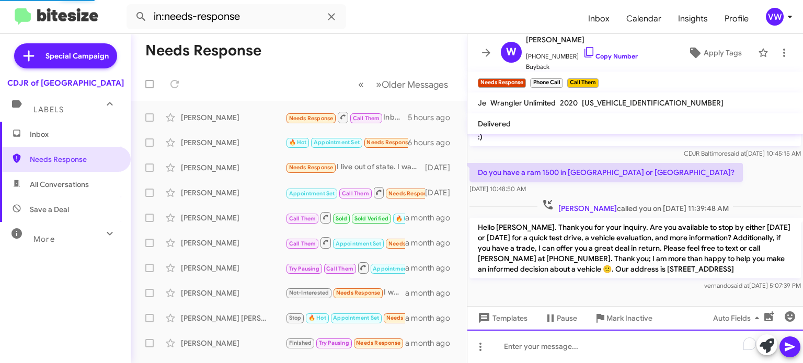
click at [673, 347] on div "To enrich screen reader interactions, please activate Accessibility in Grammarl…" at bounding box center [635, 346] width 336 height 33
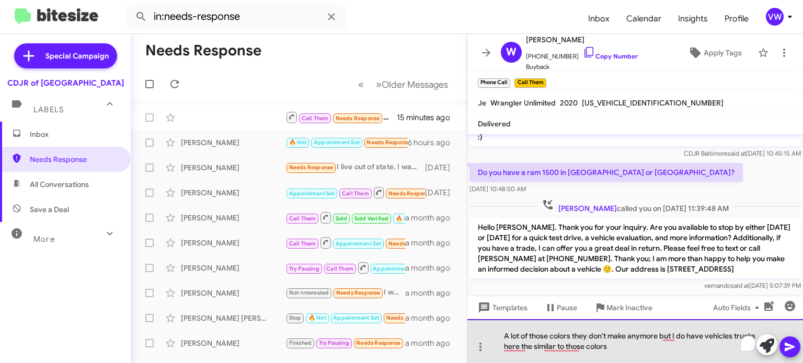
click at [507, 351] on div "A lot of those colors they don't make anymore but I do have vehicles trucks her…" at bounding box center [635, 341] width 336 height 44
click at [562, 341] on div "A lot of those colors they don't make anymore but I do have vehicles trucks her…" at bounding box center [635, 341] width 336 height 44
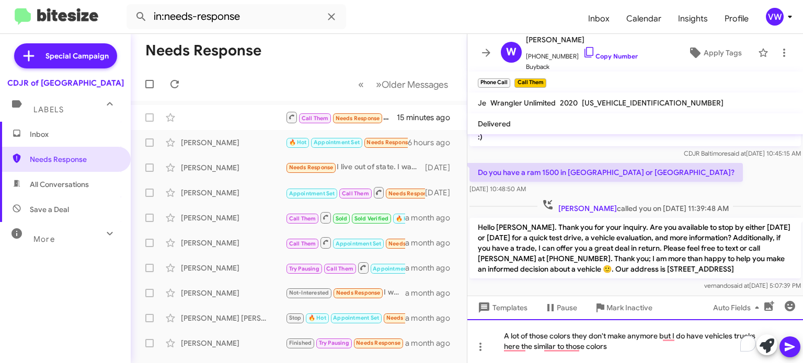
click at [557, 333] on div "A lot of those colors they don't make anymore but I do have vehicles trucks her…" at bounding box center [635, 341] width 336 height 44
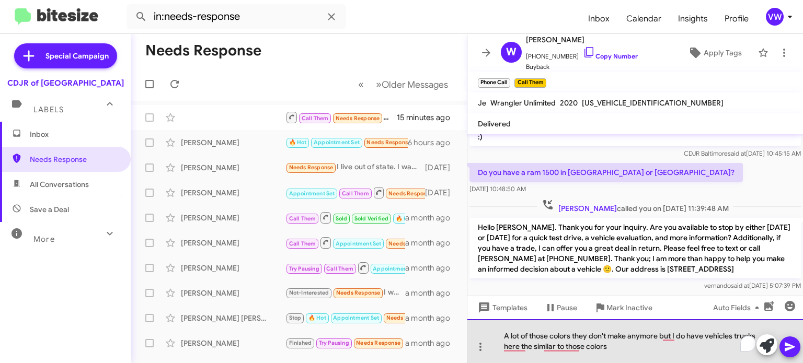
click at [553, 332] on div "A lot of those colors they don't make anymore but I do have vehicles trucks her…" at bounding box center [635, 341] width 336 height 44
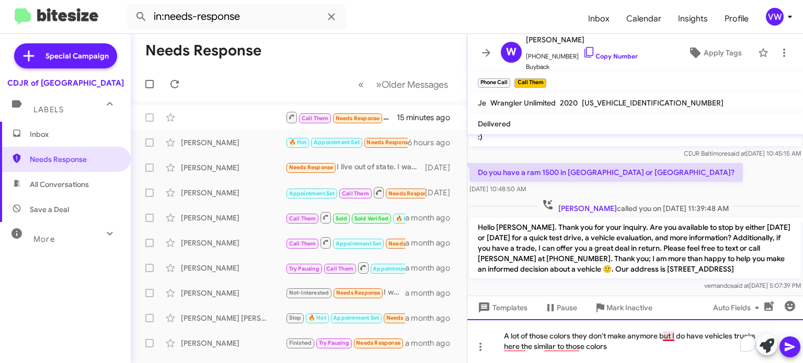
click at [669, 337] on div "A lot of those colors they don't make anymore but I do have vehicles trucks her…" at bounding box center [635, 341] width 336 height 44
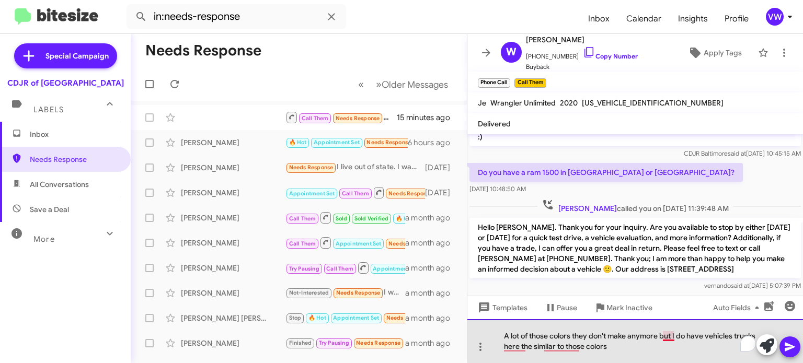
click at [668, 337] on div "A lot of those colors they don't make anymore but I do have vehicles trucks her…" at bounding box center [635, 341] width 336 height 44
drag, startPoint x: 668, startPoint y: 334, endPoint x: 668, endPoint y: 318, distance: 15.2
click at [663, 327] on div "A lot of those colors they don't make anymore but I do have vehicles trucks her…" at bounding box center [635, 341] width 336 height 44
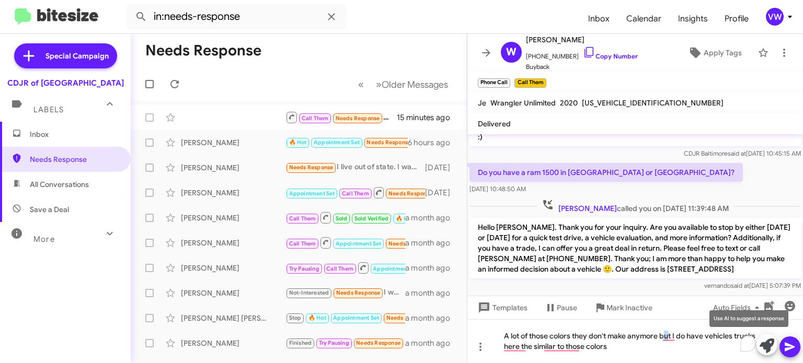
click at [770, 346] on icon at bounding box center [767, 346] width 15 height 15
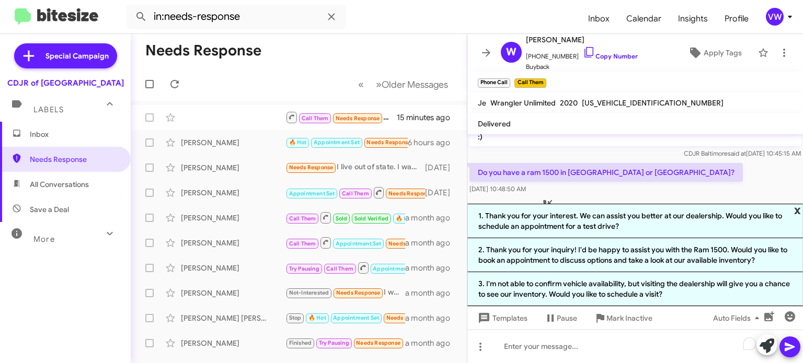
click at [797, 214] on span "x" at bounding box center [797, 210] width 7 height 13
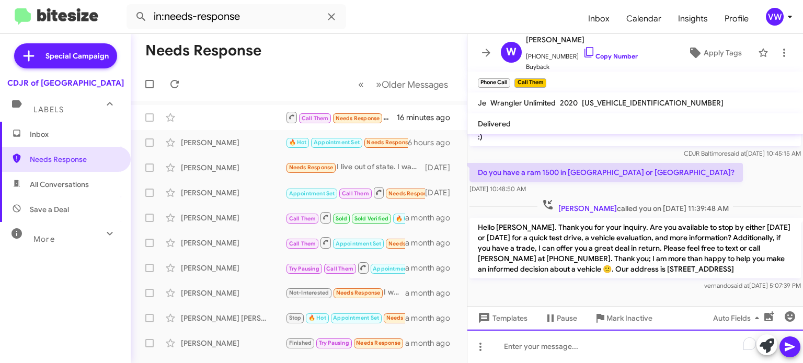
click at [578, 348] on div "To enrich screen reader interactions, please activate Accessibility in Grammarl…" at bounding box center [635, 346] width 336 height 33
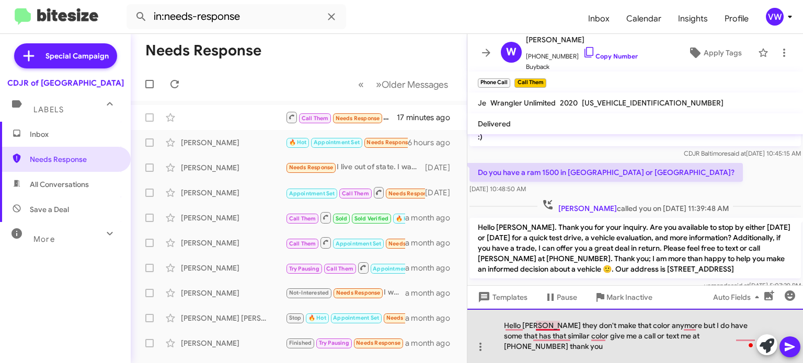
click at [547, 325] on div "Hello [PERSON_NAME] they don't make that color anymore but I do have some that …" at bounding box center [635, 336] width 336 height 54
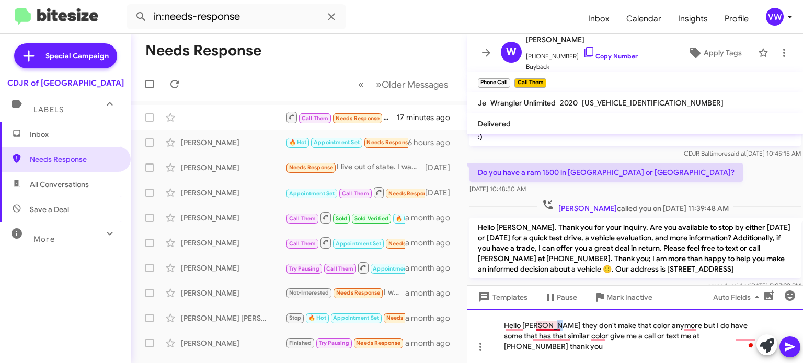
click at [549, 321] on div "Hello [PERSON_NAME] they don't make that color anymore but I do have some that …" at bounding box center [635, 336] width 336 height 54
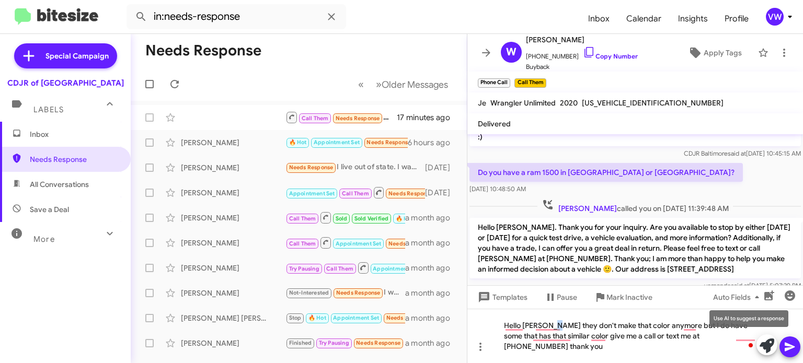
drag, startPoint x: 763, startPoint y: 345, endPoint x: 758, endPoint y: 341, distance: 6.0
click at [762, 345] on icon at bounding box center [767, 346] width 15 height 15
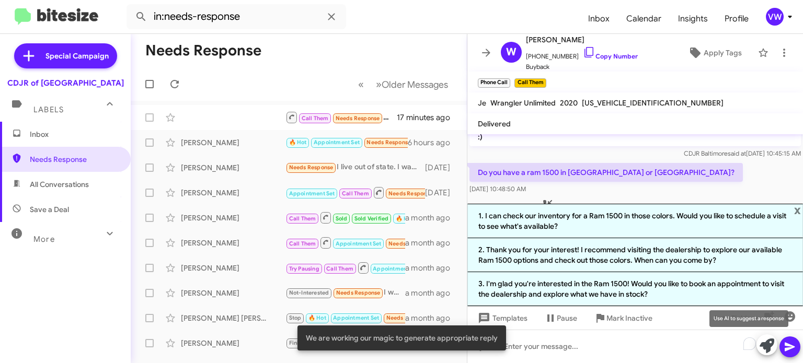
click at [770, 346] on icon at bounding box center [767, 346] width 15 height 15
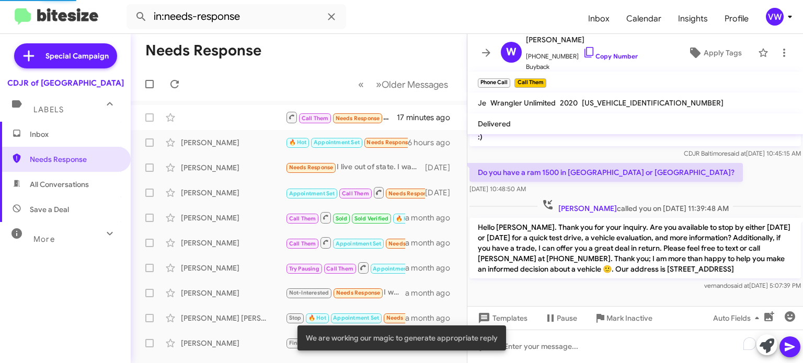
click at [759, 347] on button at bounding box center [767, 345] width 21 height 21
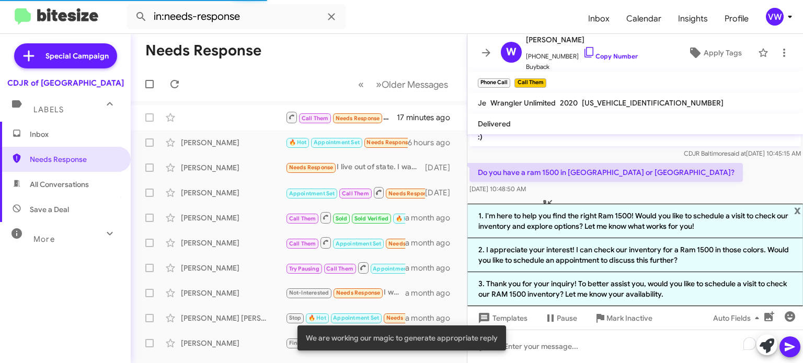
click at [430, 341] on span "We are working our magic to generate appropriate reply" at bounding box center [402, 338] width 192 height 10
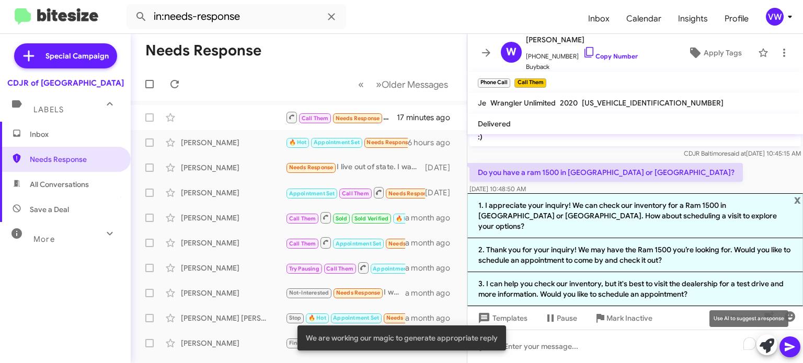
click at [768, 347] on icon at bounding box center [767, 346] width 15 height 15
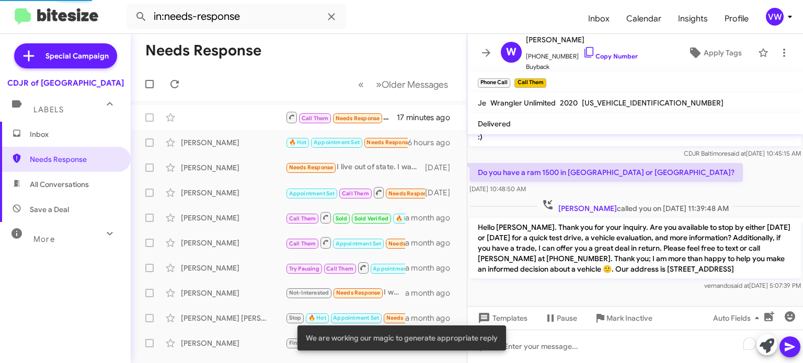
click at [767, 347] on icon at bounding box center [767, 346] width 15 height 15
click at [768, 347] on icon at bounding box center [767, 346] width 15 height 15
click at [767, 348] on icon at bounding box center [767, 346] width 15 height 15
click at [766, 347] on icon at bounding box center [767, 346] width 15 height 15
click at [760, 345] on icon at bounding box center [767, 346] width 15 height 15
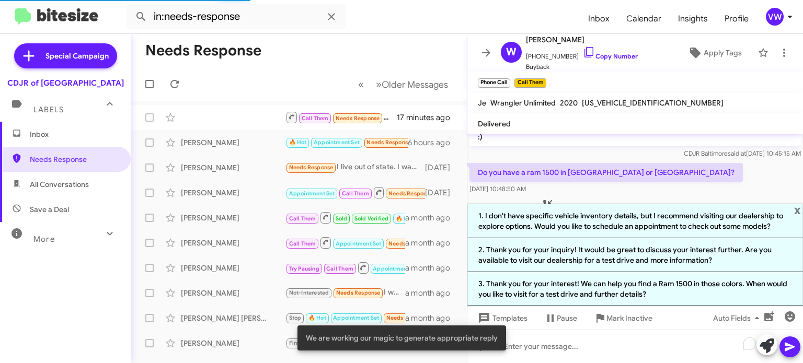
click at [757, 347] on button at bounding box center [767, 345] width 21 height 21
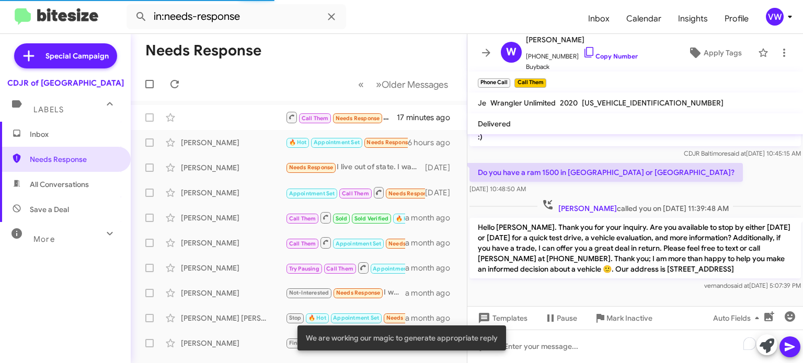
click at [763, 347] on icon at bounding box center [767, 346] width 15 height 15
click at [764, 348] on icon at bounding box center [767, 346] width 15 height 15
click at [766, 348] on icon at bounding box center [767, 346] width 15 height 15
click at [762, 350] on icon at bounding box center [767, 346] width 15 height 15
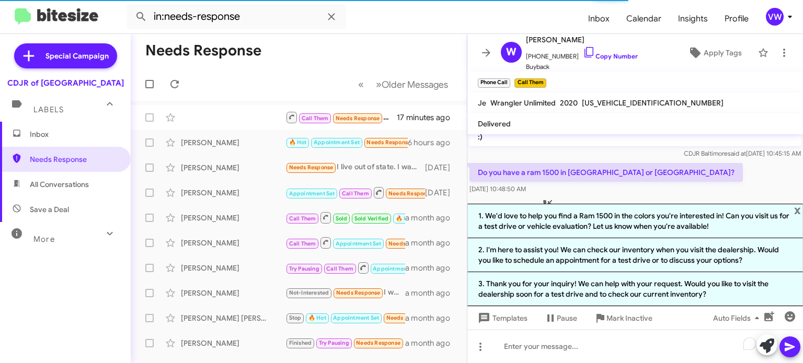
drag, startPoint x: 780, startPoint y: 187, endPoint x: 774, endPoint y: 187, distance: 5.8
click at [774, 187] on div "Do you have a ram 1500 in [GEOGRAPHIC_DATA] or [GEOGRAPHIC_DATA]? [DATE] 10:48:…" at bounding box center [635, 179] width 336 height 36
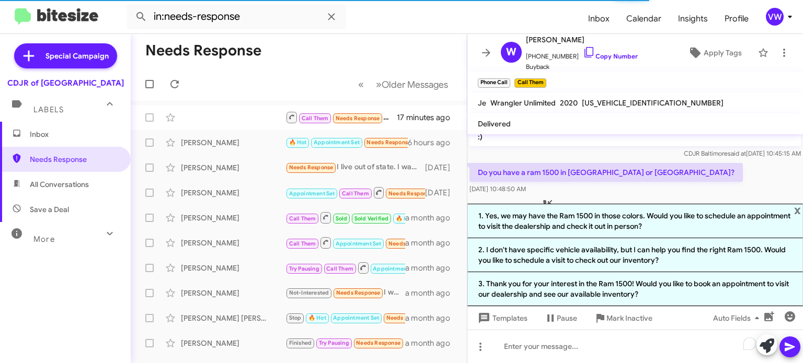
click at [774, 127] on mat-toolbar "Delivered" at bounding box center [635, 123] width 336 height 21
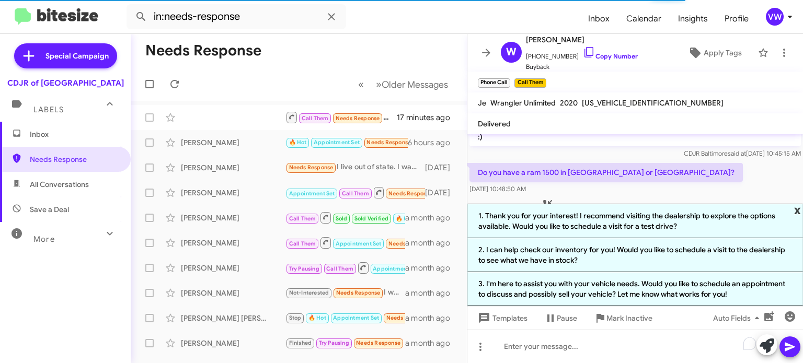
click at [799, 208] on span "x" at bounding box center [797, 210] width 7 height 13
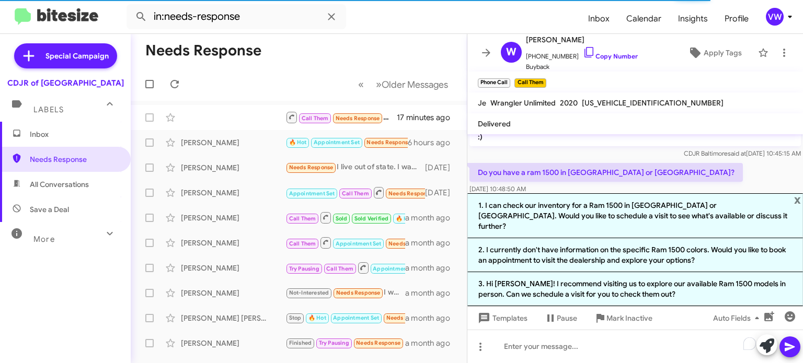
click at [795, 206] on span "x" at bounding box center [797, 199] width 7 height 13
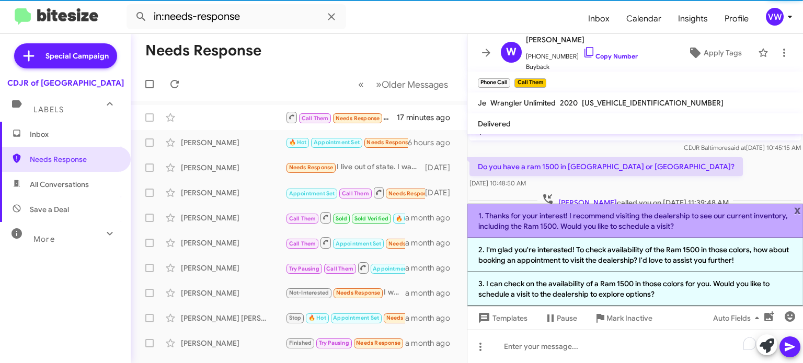
scroll to position [139, 0]
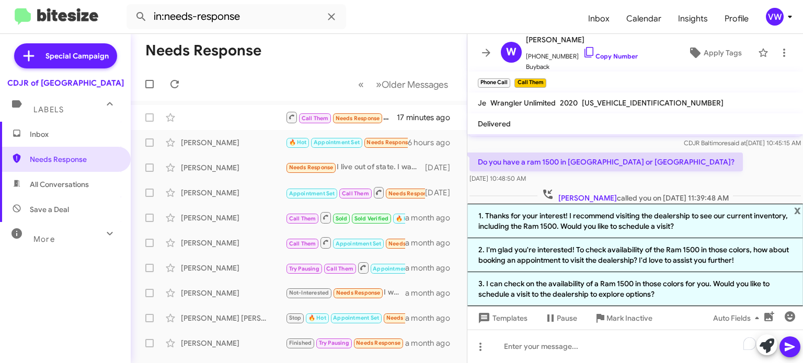
click at [775, 152] on div "Do you have a ram 1500 in [GEOGRAPHIC_DATA] or [GEOGRAPHIC_DATA]? [DATE] 10:48:…" at bounding box center [635, 169] width 336 height 36
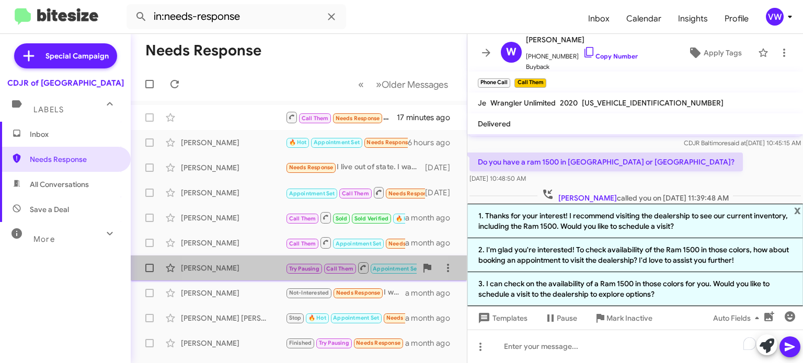
click at [258, 267] on div "[PERSON_NAME]" at bounding box center [233, 268] width 105 height 10
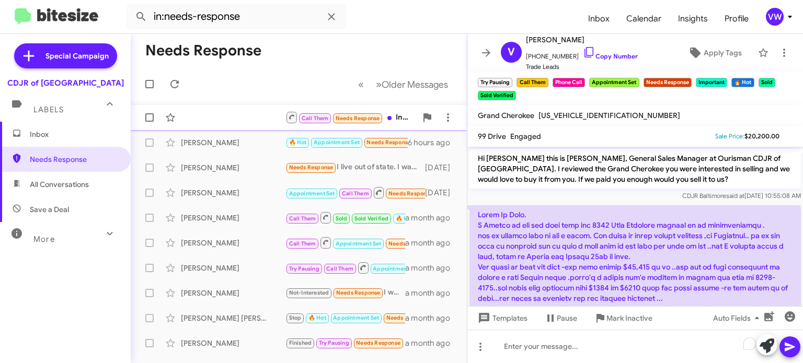
click at [357, 121] on span "Needs Response" at bounding box center [358, 118] width 44 height 7
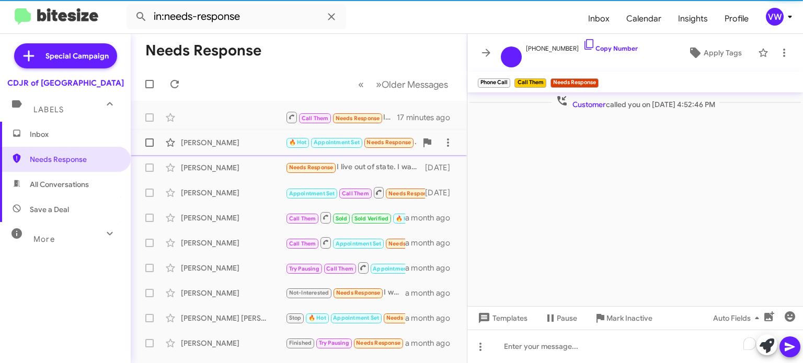
click at [374, 146] on small "Needs Response" at bounding box center [388, 143] width 49 height 10
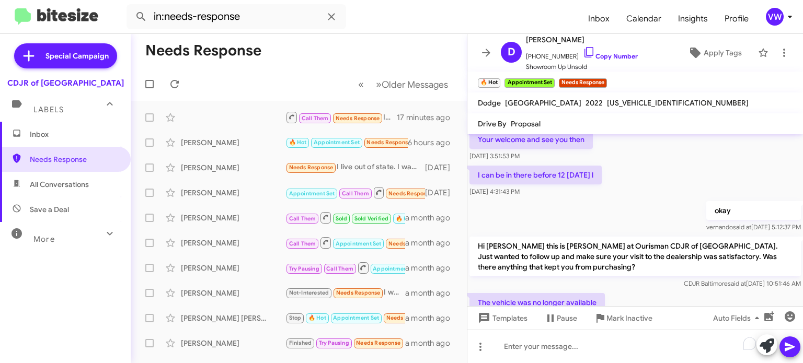
scroll to position [147, 0]
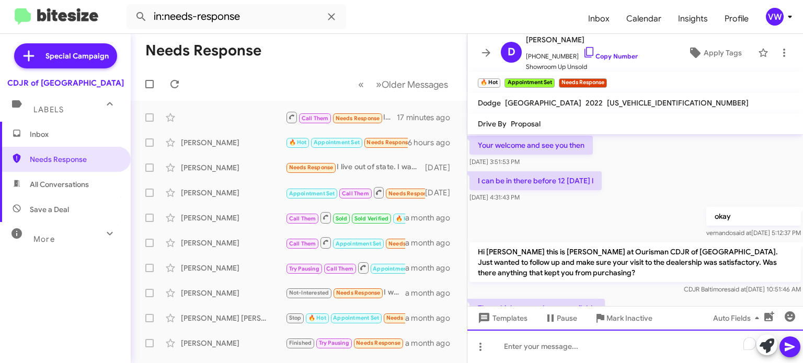
click at [532, 349] on div "To enrich screen reader interactions, please activate Accessibility in Grammarl…" at bounding box center [635, 346] width 336 height 33
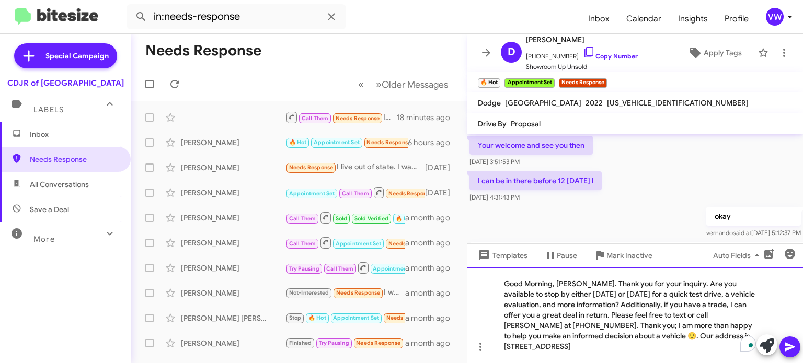
click at [578, 280] on div "Good Morning, [PERSON_NAME]. Thank you for your inquiry. Are you available to s…" at bounding box center [635, 315] width 336 height 96
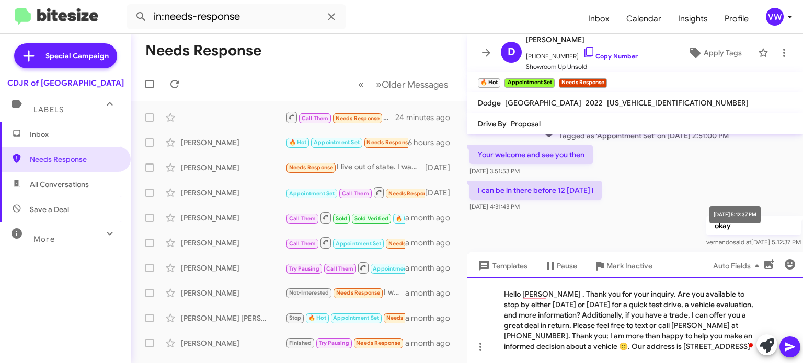
scroll to position [149, 0]
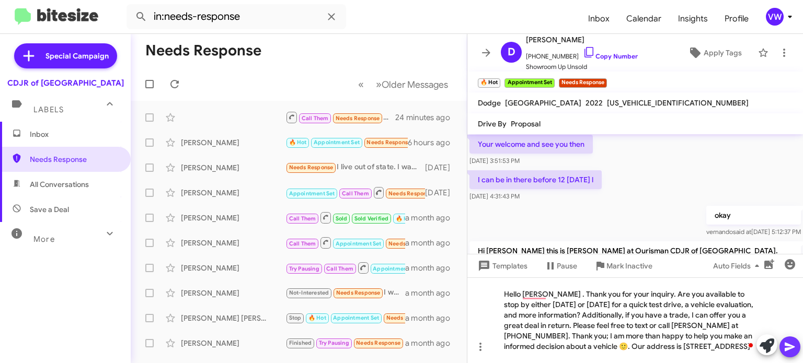
click at [797, 347] on button at bounding box center [790, 347] width 21 height 21
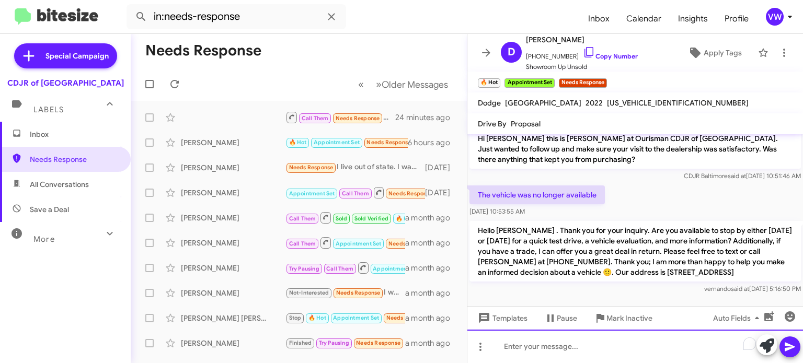
scroll to position [267, 0]
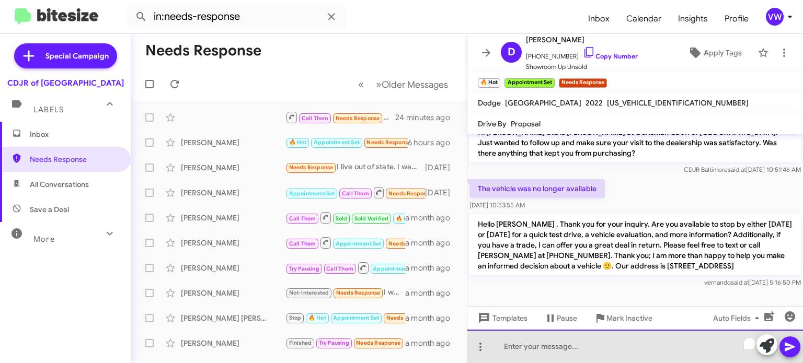
click at [536, 341] on div "To enrich screen reader interactions, please activate Accessibility in Grammarl…" at bounding box center [635, 346] width 336 height 33
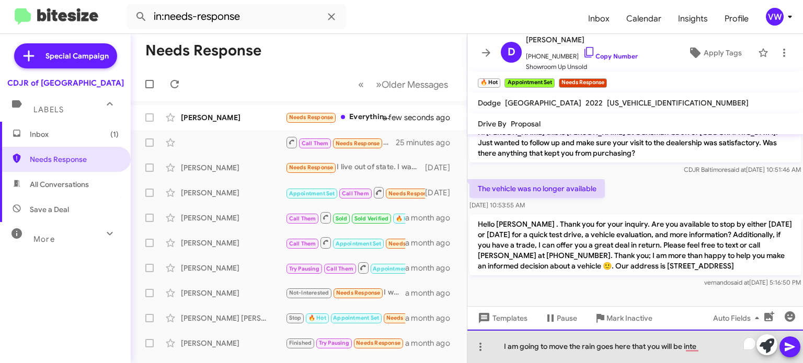
drag, startPoint x: 722, startPoint y: 356, endPoint x: 737, endPoint y: 356, distance: 15.2
click at [726, 355] on div "I am going to move the rain goes here that you will be inte" at bounding box center [635, 346] width 336 height 33
click at [674, 352] on div "Hello [PERSON_NAME] we have gone in quite a few" at bounding box center [635, 346] width 336 height 33
click at [531, 344] on div "Hello [PERSON_NAME] we have gone in quite a few" at bounding box center [635, 346] width 336 height 33
click at [530, 339] on div "Hello [PERSON_NAME] we have gone in quite a few" at bounding box center [635, 346] width 336 height 33
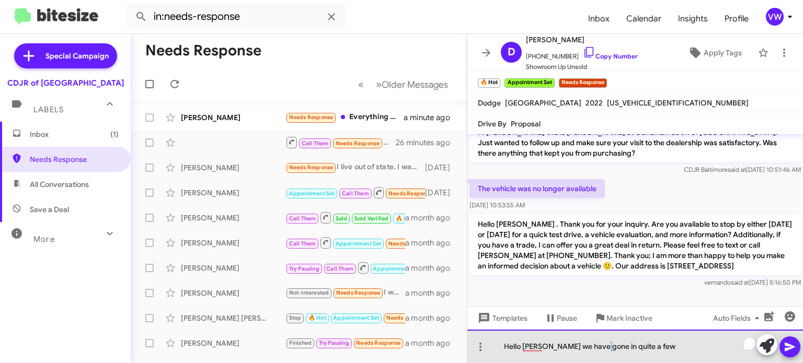
click at [599, 347] on div "Hello [PERSON_NAME] we have gone in quite a few" at bounding box center [635, 346] width 336 height 33
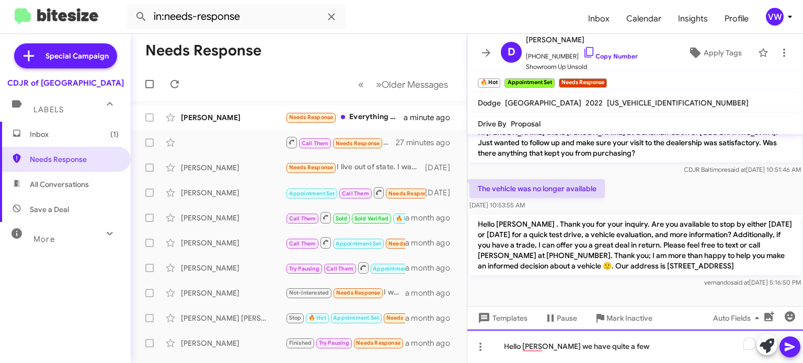
click at [627, 338] on div "Hello [PERSON_NAME] we have quite a few" at bounding box center [635, 346] width 336 height 33
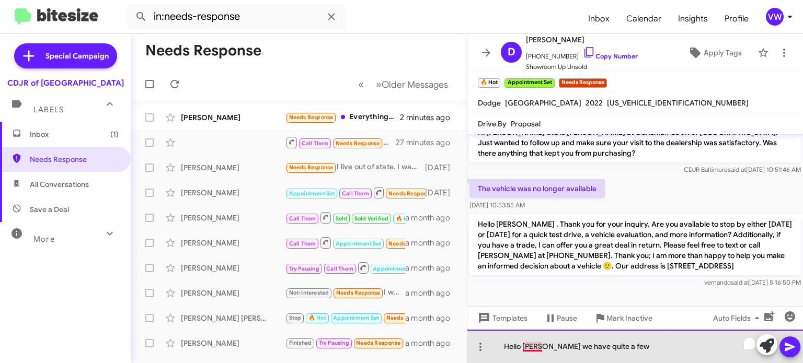
click at [533, 346] on div "Hello [PERSON_NAME] we have quite a few" at bounding box center [635, 346] width 336 height 33
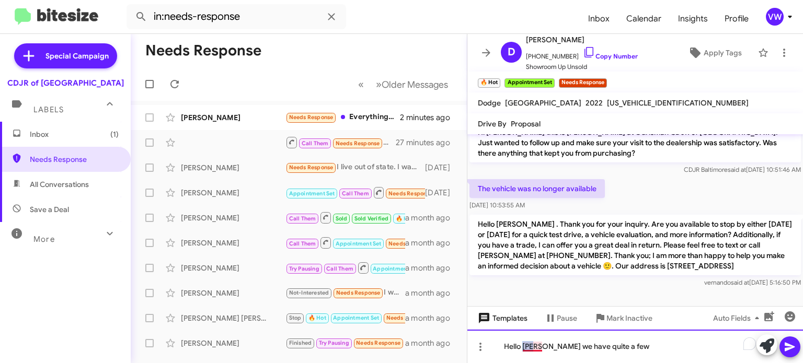
click at [521, 327] on div "Hi [PERSON_NAME] this is [PERSON_NAME], General Sales Manager at Ourisman CDJR …" at bounding box center [635, 248] width 336 height 229
click at [636, 348] on div "Hello [PERSON_NAME] we have quite a few" at bounding box center [635, 346] width 336 height 33
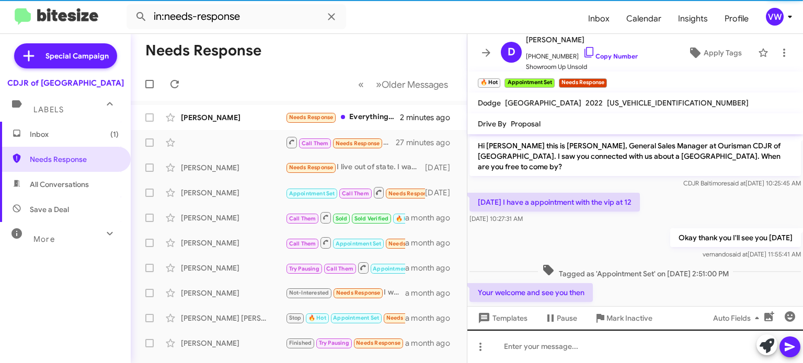
scroll to position [187, 0]
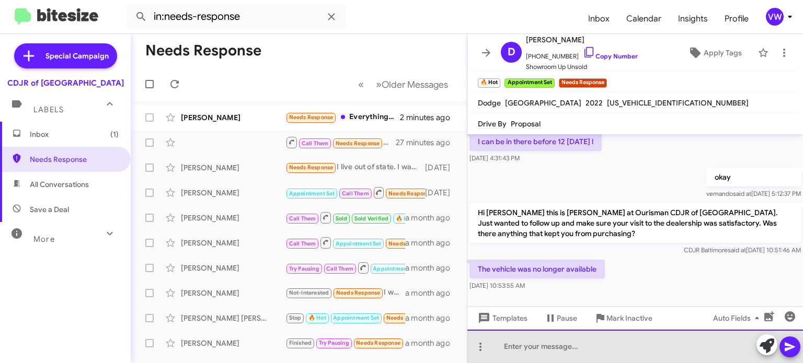
click at [555, 350] on div at bounding box center [635, 346] width 336 height 33
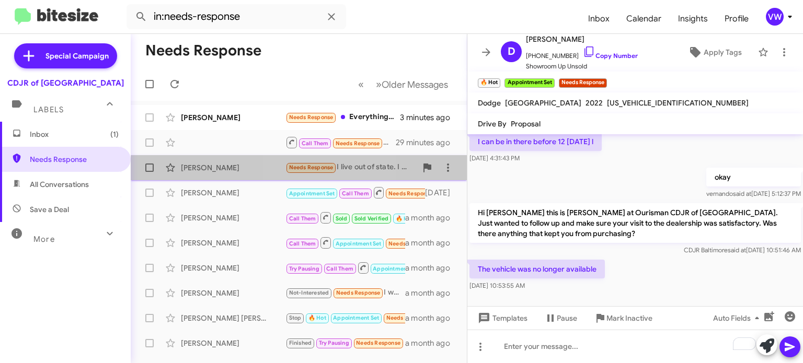
click at [323, 171] on span "Needs Response" at bounding box center [311, 167] width 44 height 7
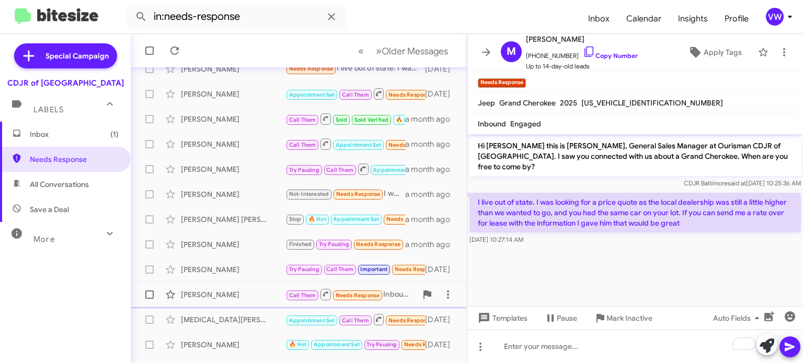
scroll to position [100, 0]
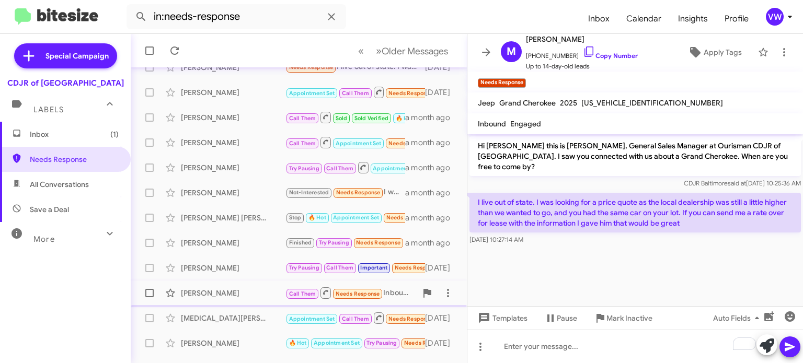
click at [351, 295] on span "Needs Response" at bounding box center [358, 294] width 44 height 7
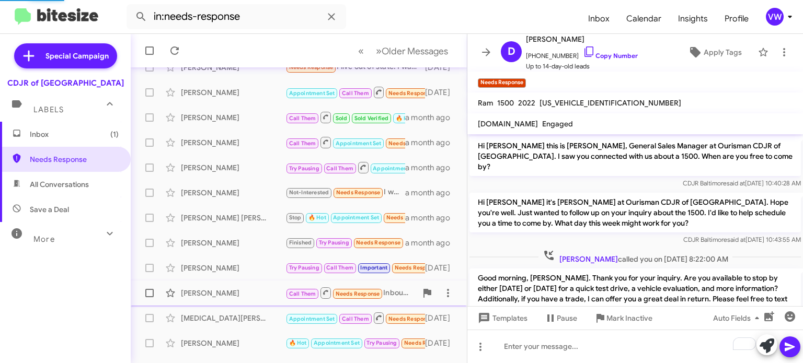
scroll to position [61, 0]
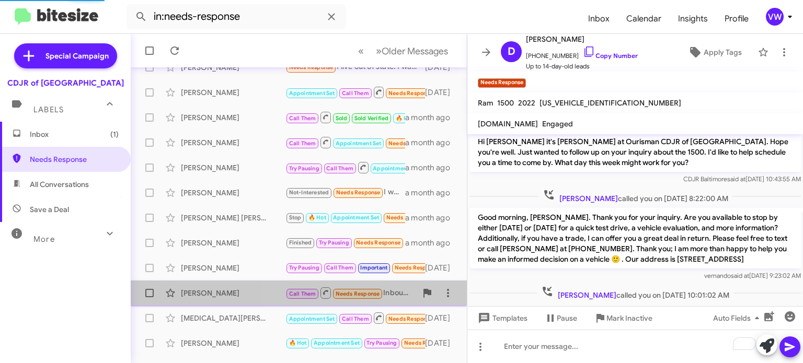
click at [351, 294] on span "Needs Response" at bounding box center [358, 294] width 44 height 7
click at [364, 298] on span "Call Them Needs Response" at bounding box center [335, 293] width 98 height 13
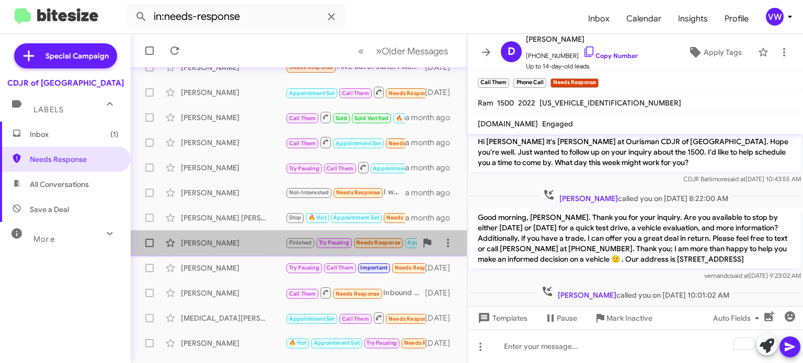
click at [374, 242] on span "Needs Response" at bounding box center [378, 242] width 44 height 7
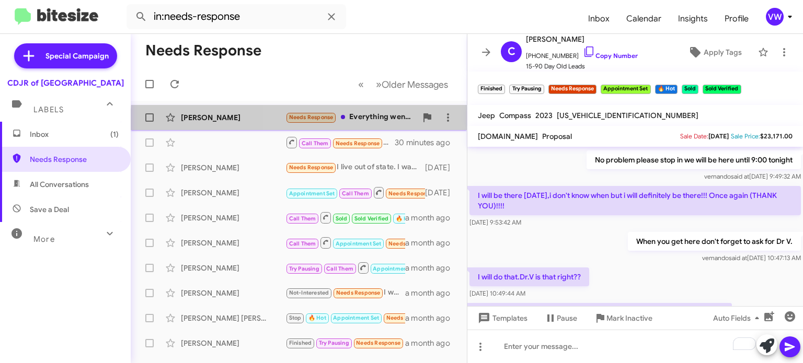
click at [344, 123] on div "Timothy Yadeska Needs Response Everything went well. Enjoying the Durango 4 min…" at bounding box center [298, 117] width 319 height 21
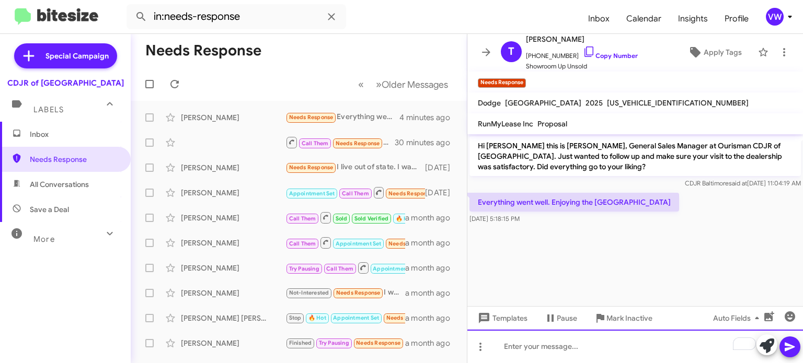
click at [557, 357] on div "To enrich screen reader interactions, please activate Accessibility in Grammarl…" at bounding box center [635, 346] width 336 height 33
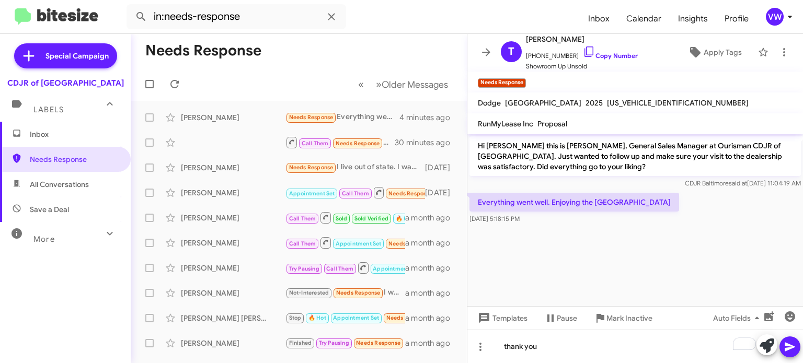
click at [787, 352] on icon at bounding box center [790, 347] width 13 height 13
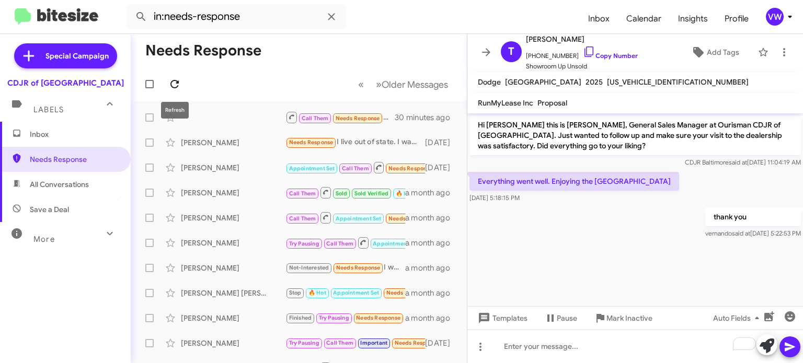
click at [173, 84] on icon at bounding box center [174, 84] width 13 height 13
click at [170, 86] on icon at bounding box center [174, 84] width 13 height 13
click at [171, 86] on icon at bounding box center [174, 84] width 8 height 8
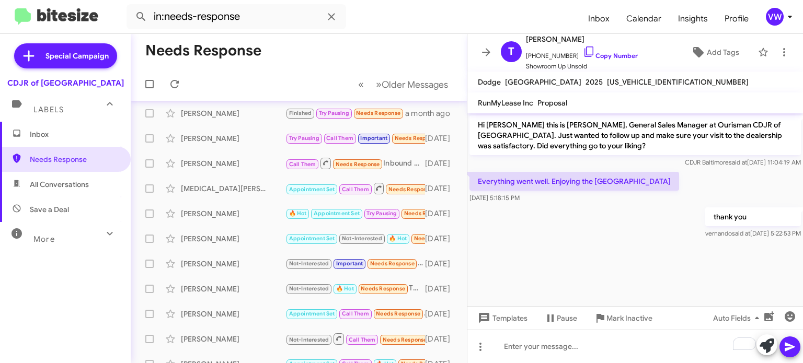
scroll to position [84, 0]
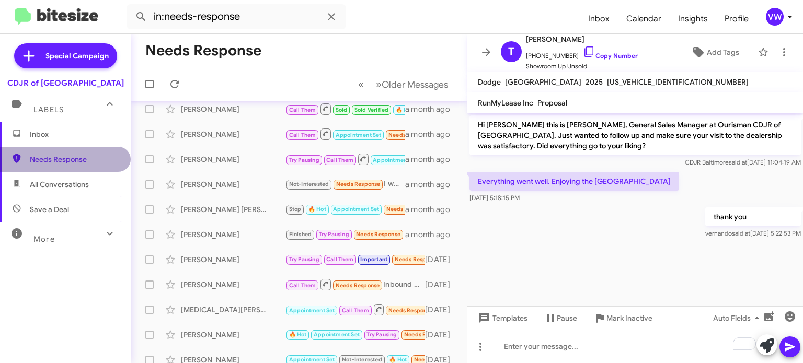
click at [33, 164] on span "Needs Response" at bounding box center [74, 159] width 89 height 10
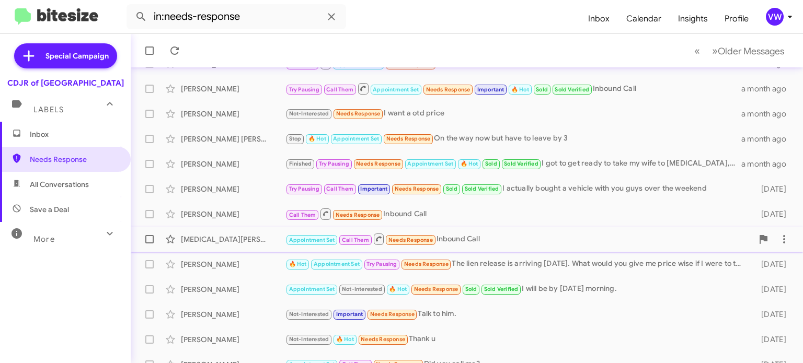
scroll to position [155, 0]
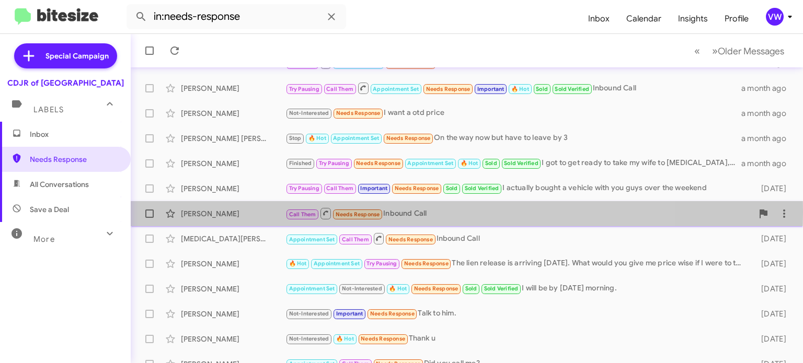
click at [341, 211] on span "Needs Response" at bounding box center [358, 214] width 44 height 7
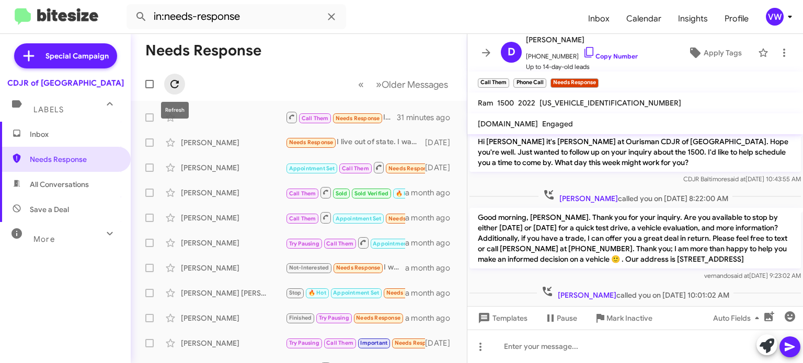
click at [174, 88] on icon at bounding box center [174, 84] width 13 height 13
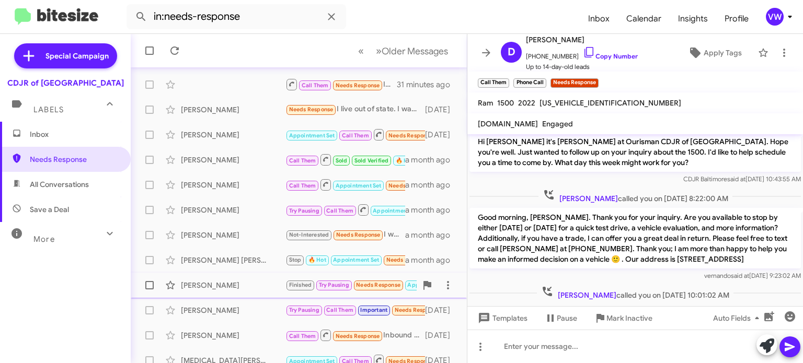
scroll to position [48, 0]
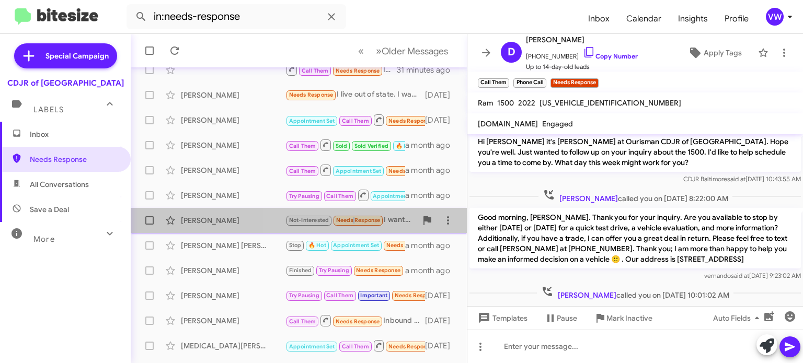
click at [351, 222] on span "Needs Response" at bounding box center [358, 220] width 44 height 7
